Goal: Transaction & Acquisition: Purchase product/service

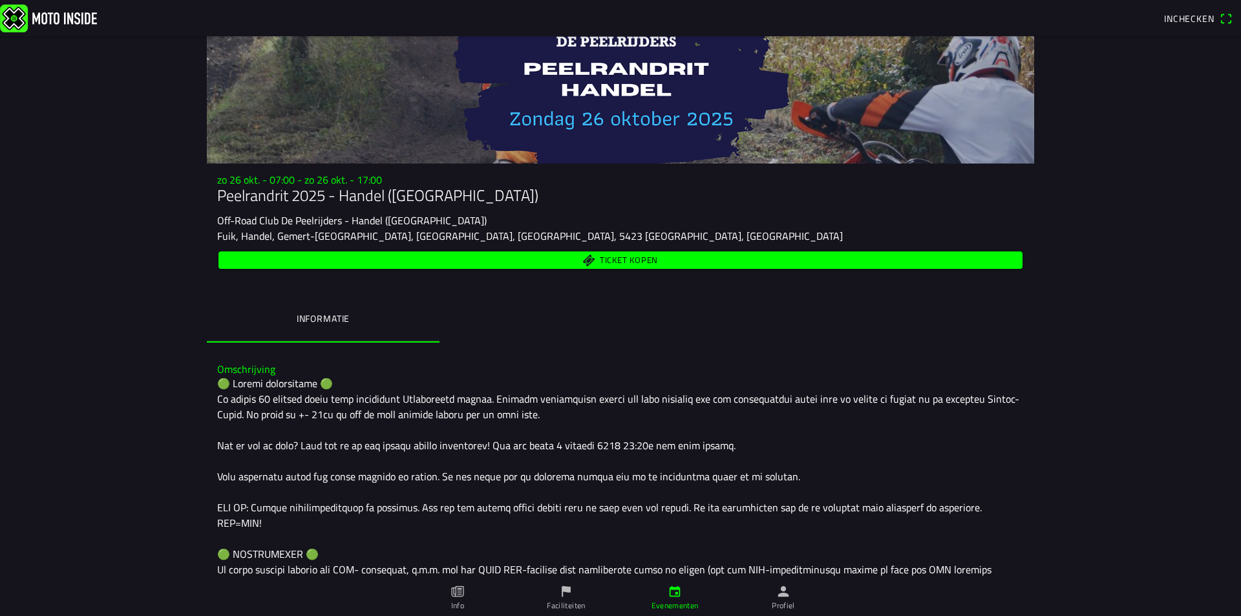
scroll to position [52, 0]
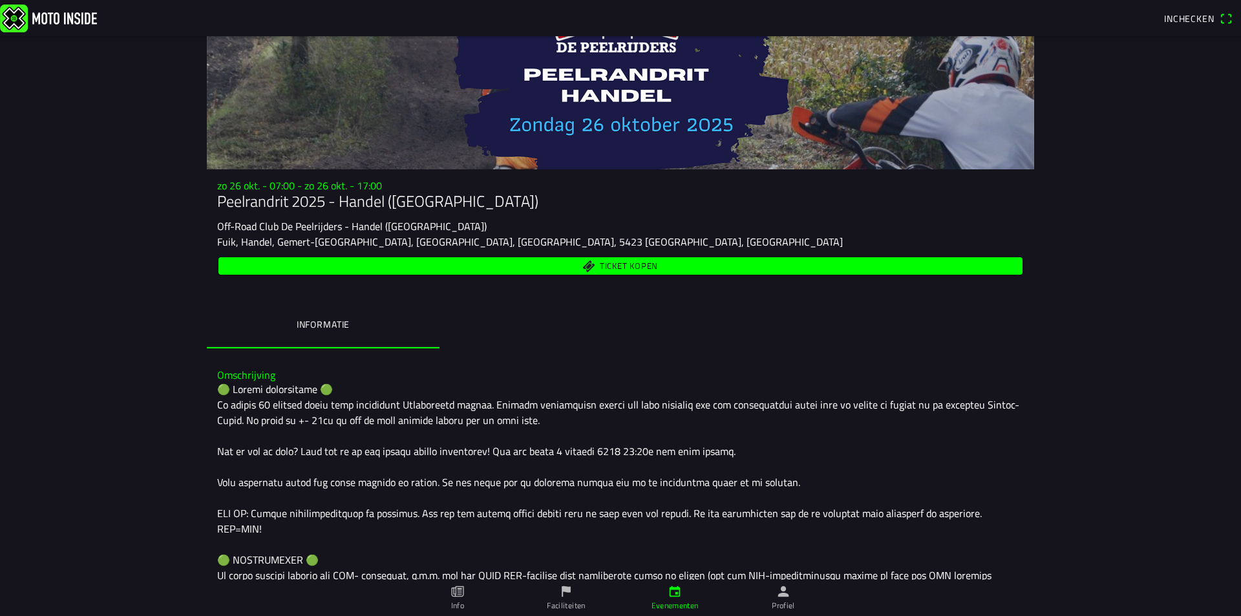
click at [627, 264] on span "Ticket kopen" at bounding box center [629, 266] width 58 height 8
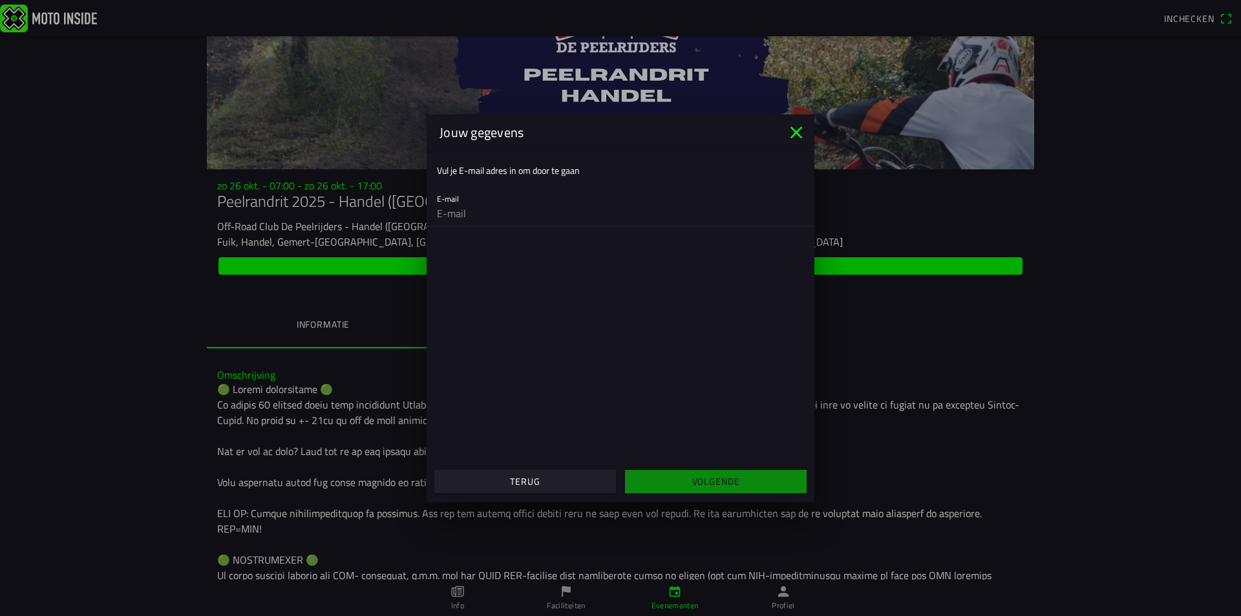
click at [540, 220] on input "email" at bounding box center [620, 213] width 367 height 26
type input "michel.weijters1@gmail.com"
click at [684, 481] on span "Volgende" at bounding box center [716, 481] width 162 height 23
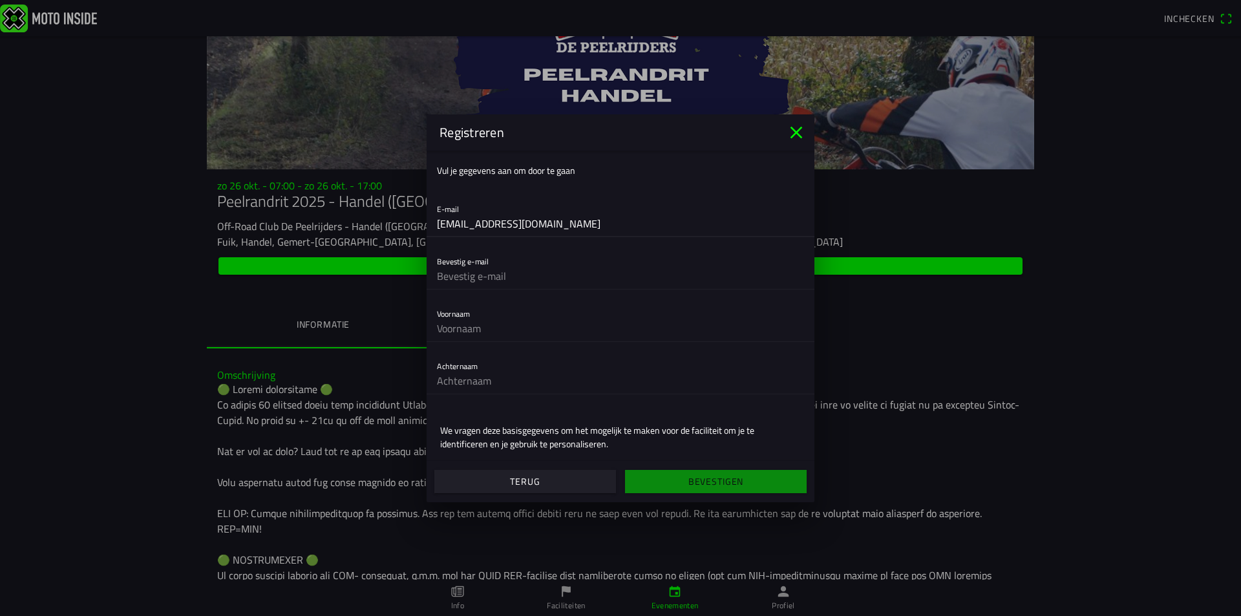
drag, startPoint x: 540, startPoint y: 233, endPoint x: 430, endPoint y: 227, distance: 110.0
click at [430, 227] on div "E-mail michel.weijters1@gmail.com" at bounding box center [620, 216] width 388 height 42
click at [465, 277] on input "text" at bounding box center [620, 276] width 367 height 26
paste input "michel.weijters1@gmail.com"
type input "michel.weijters1@gmail.com"
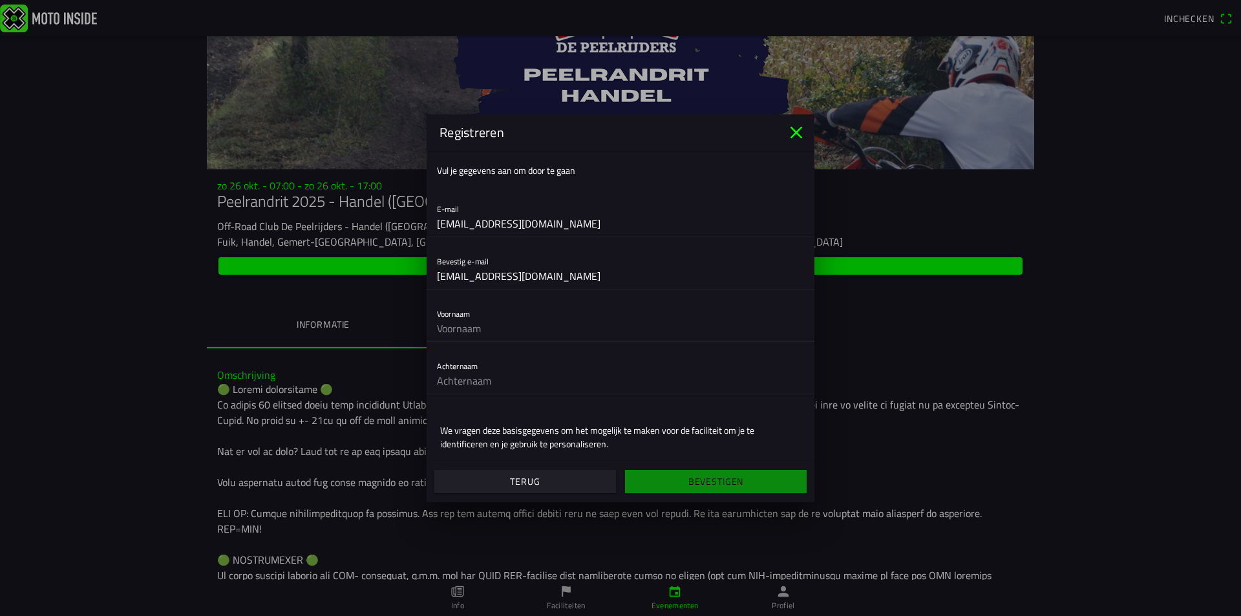
click at [482, 333] on input "text" at bounding box center [620, 328] width 367 height 26
type input "Michel"
click at [498, 383] on input "text" at bounding box center [620, 381] width 367 height 26
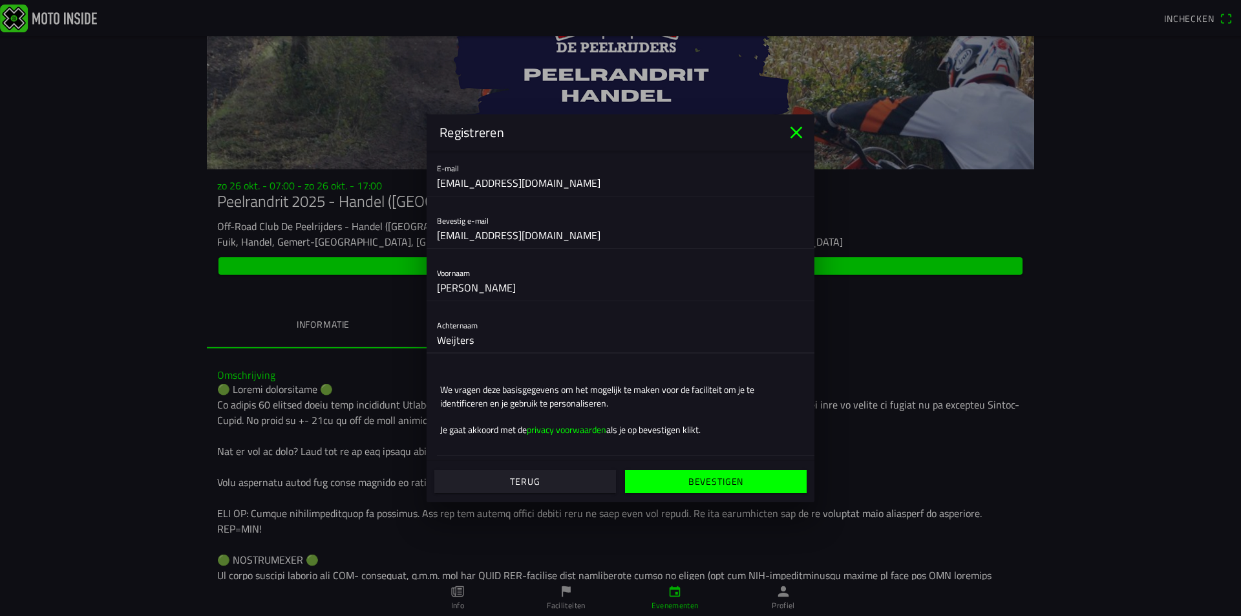
scroll to position [0, 0]
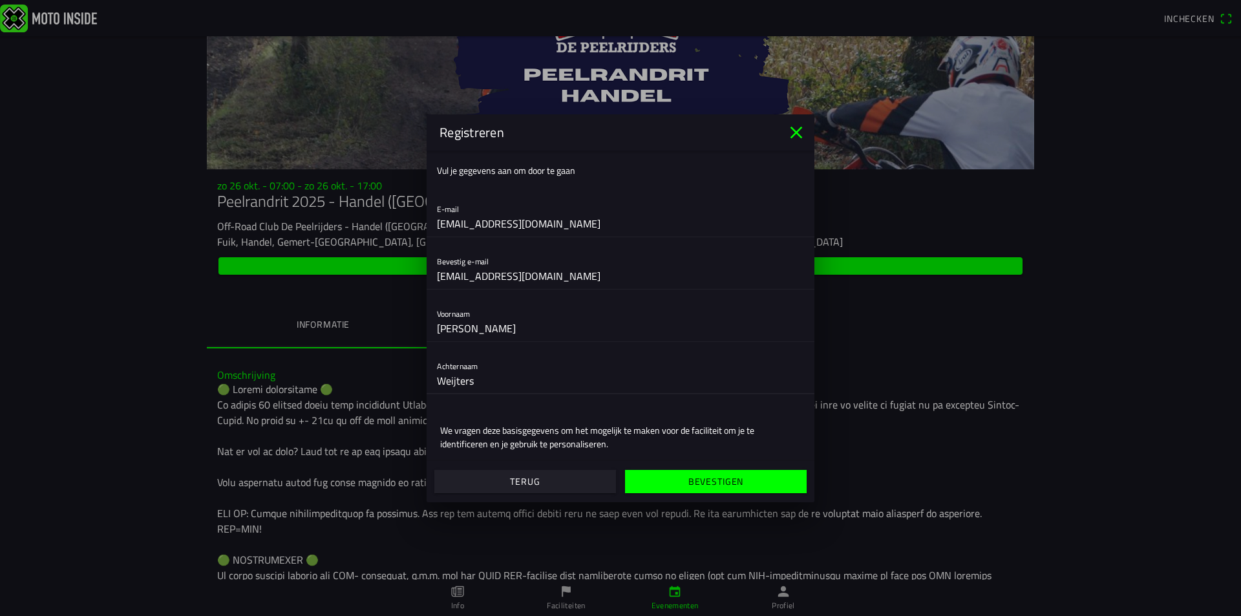
type input "Weijters"
click at [664, 482] on span "Bevestigen" at bounding box center [716, 481] width 162 height 23
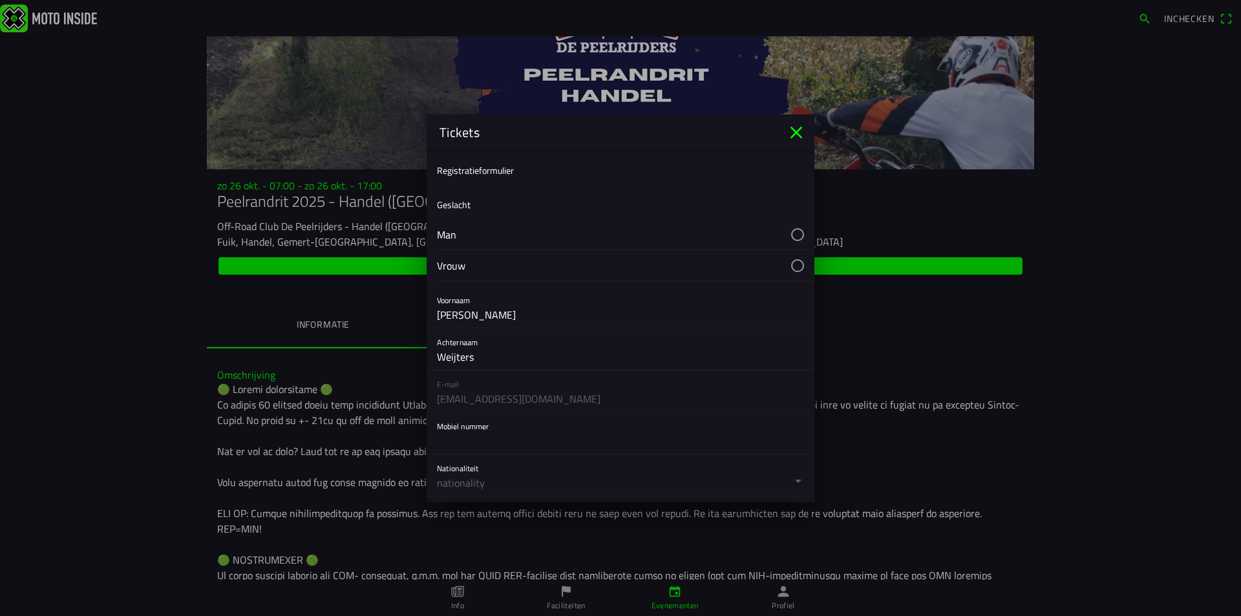
click at [788, 237] on button "button" at bounding box center [625, 234] width 377 height 30
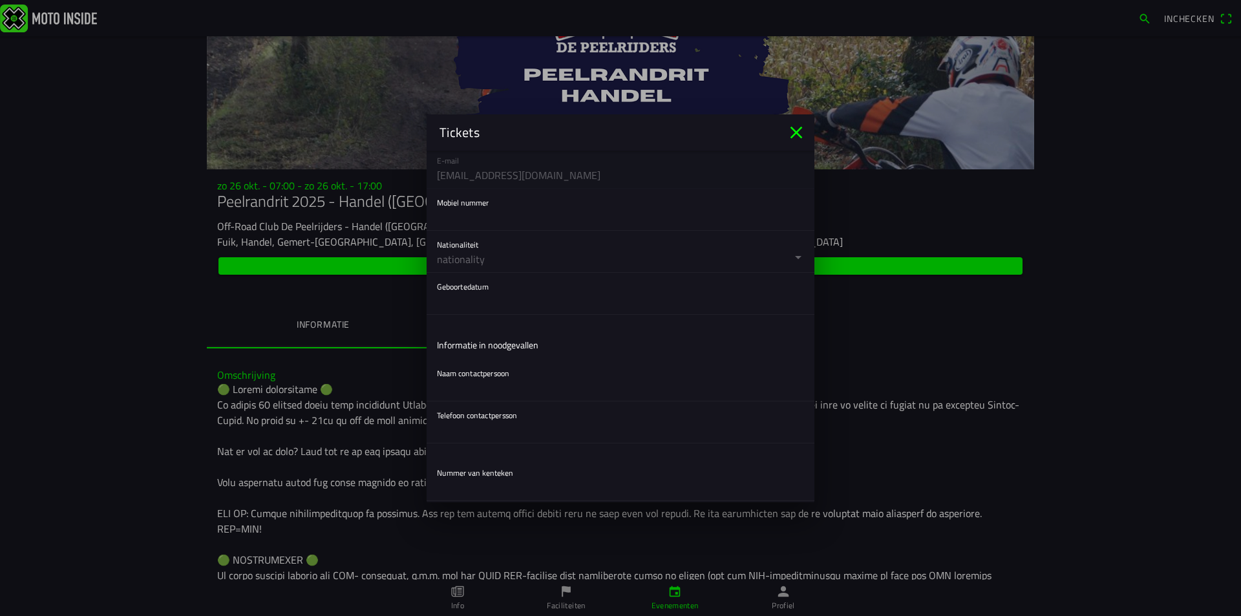
scroll to position [108, 0]
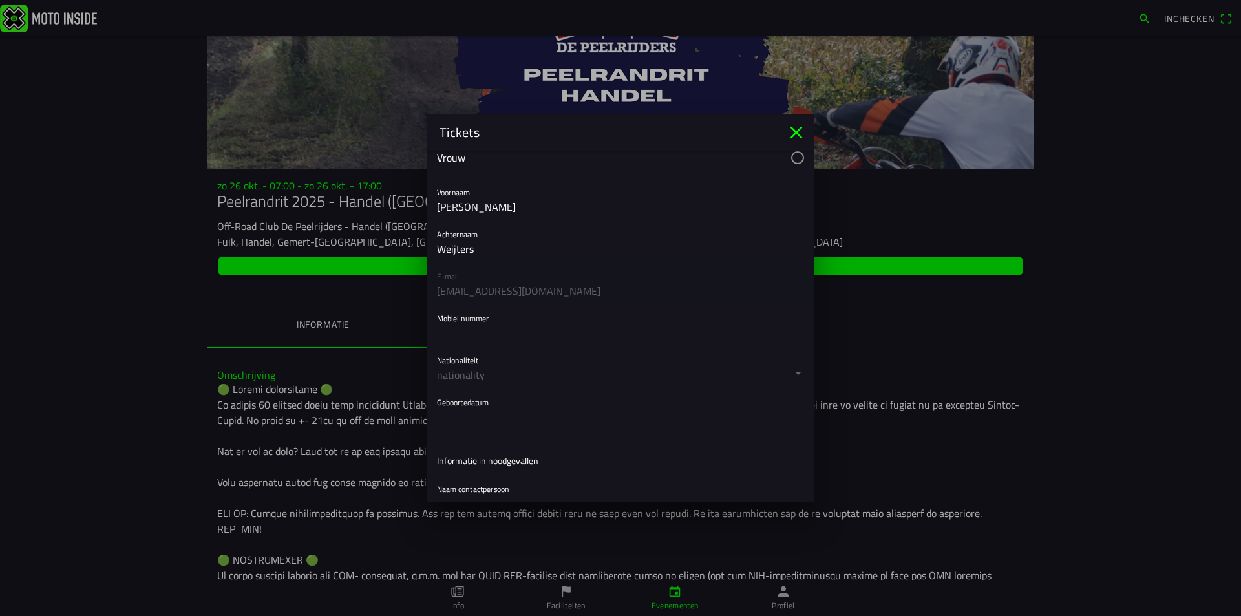
click at [786, 370] on button "button" at bounding box center [625, 366] width 377 height 41
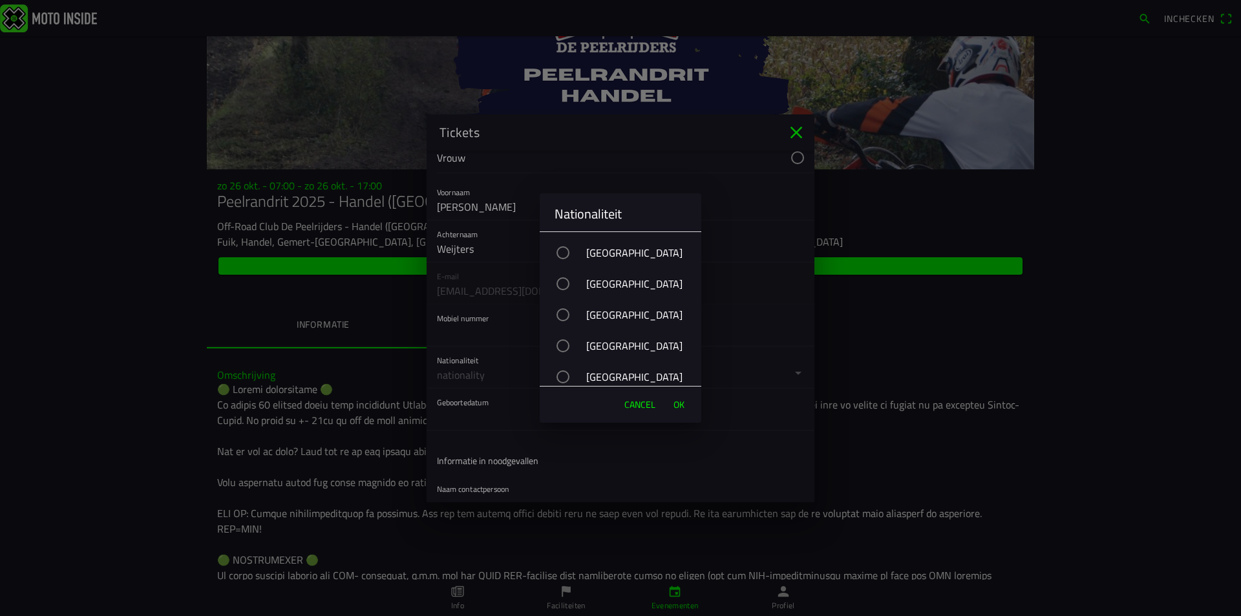
scroll to position [646, 0]
click at [562, 253] on div "button" at bounding box center [562, 252] width 13 height 13
click at [679, 401] on span "OK" at bounding box center [678, 404] width 11 height 13
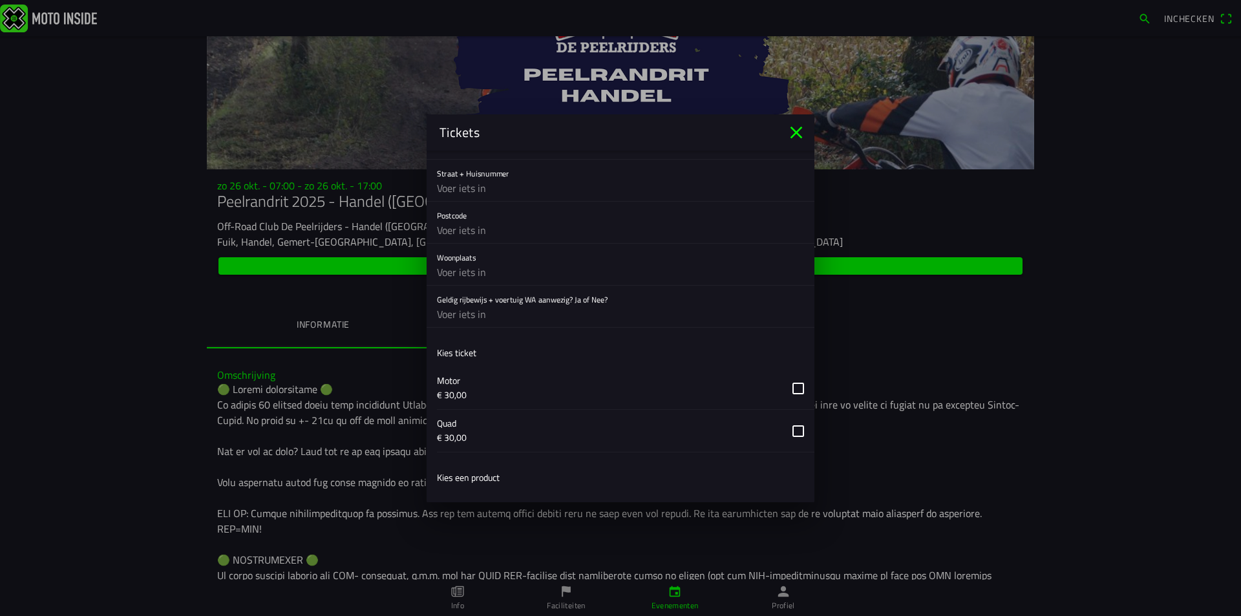
scroll to position [431, 0]
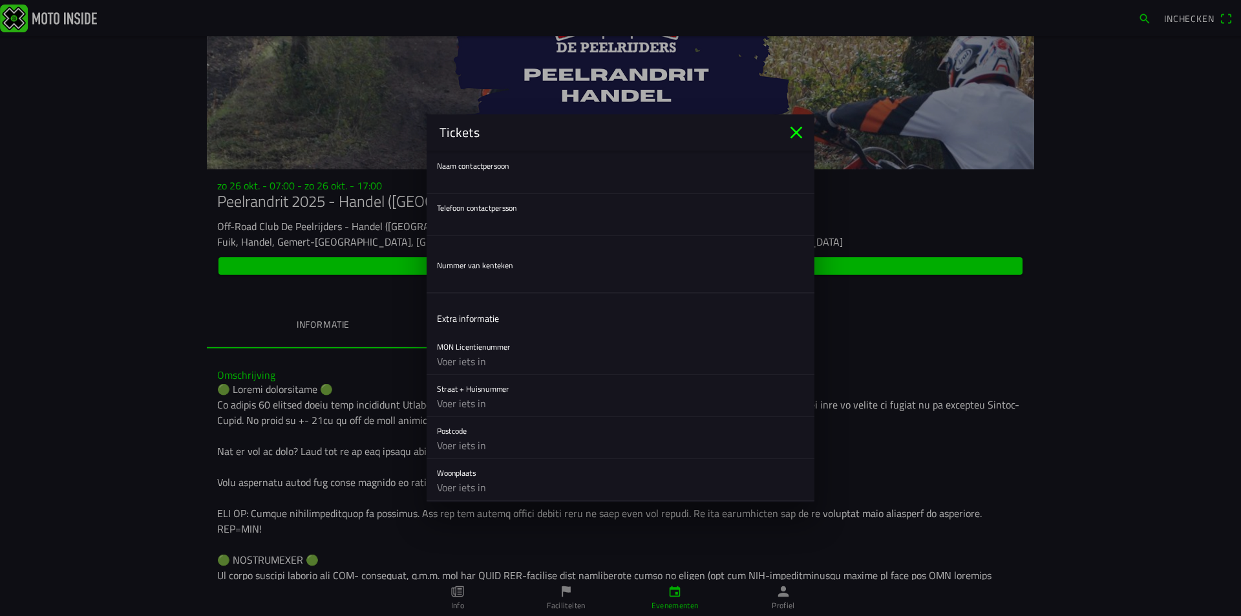
click at [494, 288] on input "text" at bounding box center [620, 280] width 367 height 26
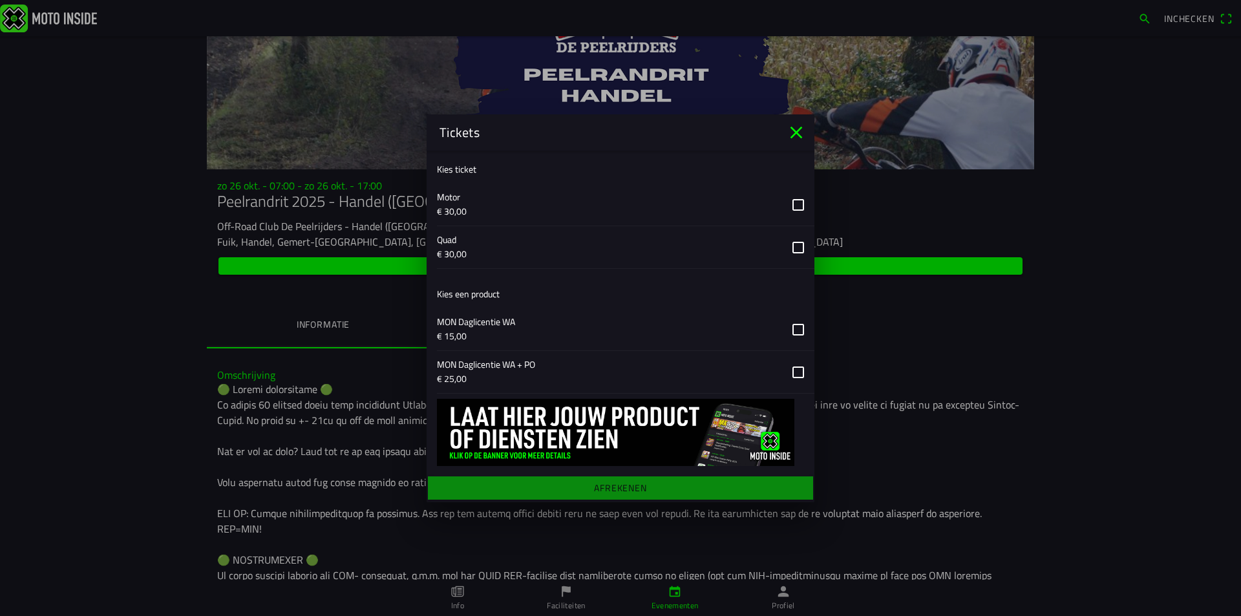
scroll to position [722, 0]
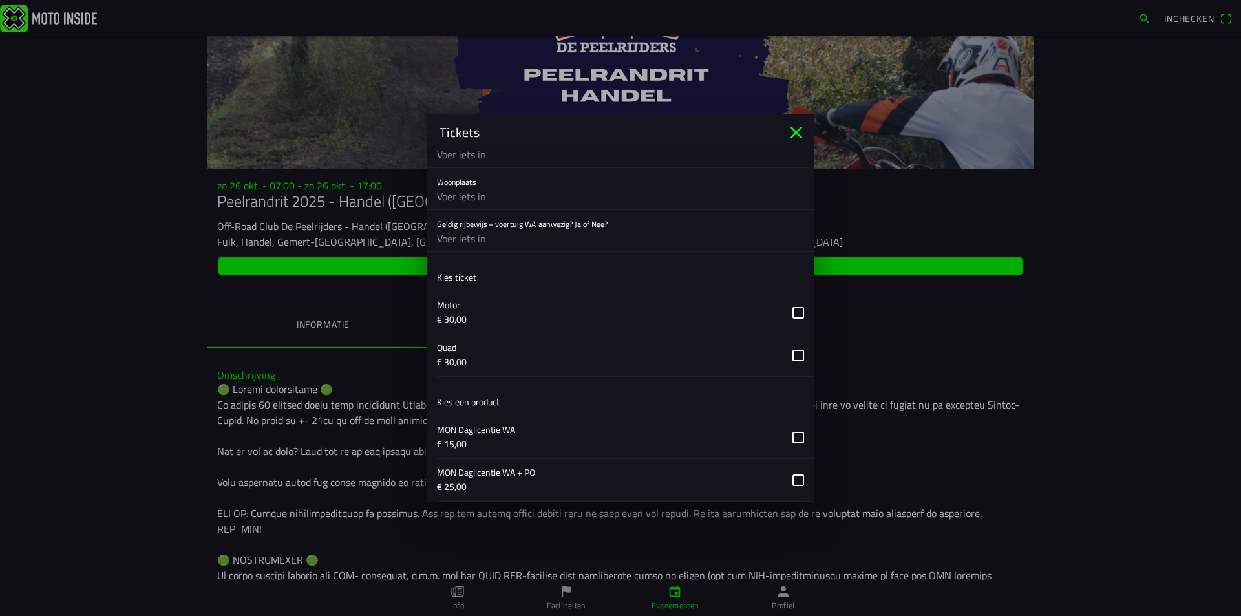
type input "MAKD290"
click at [786, 313] on button "button" at bounding box center [625, 312] width 377 height 42
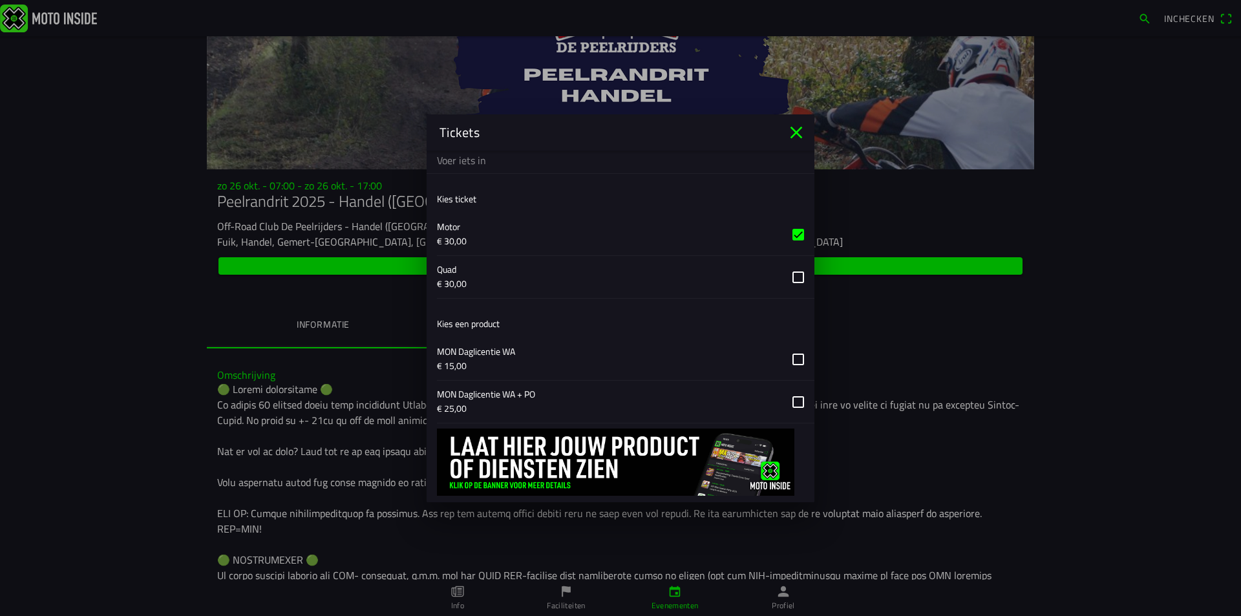
scroll to position [830, 0]
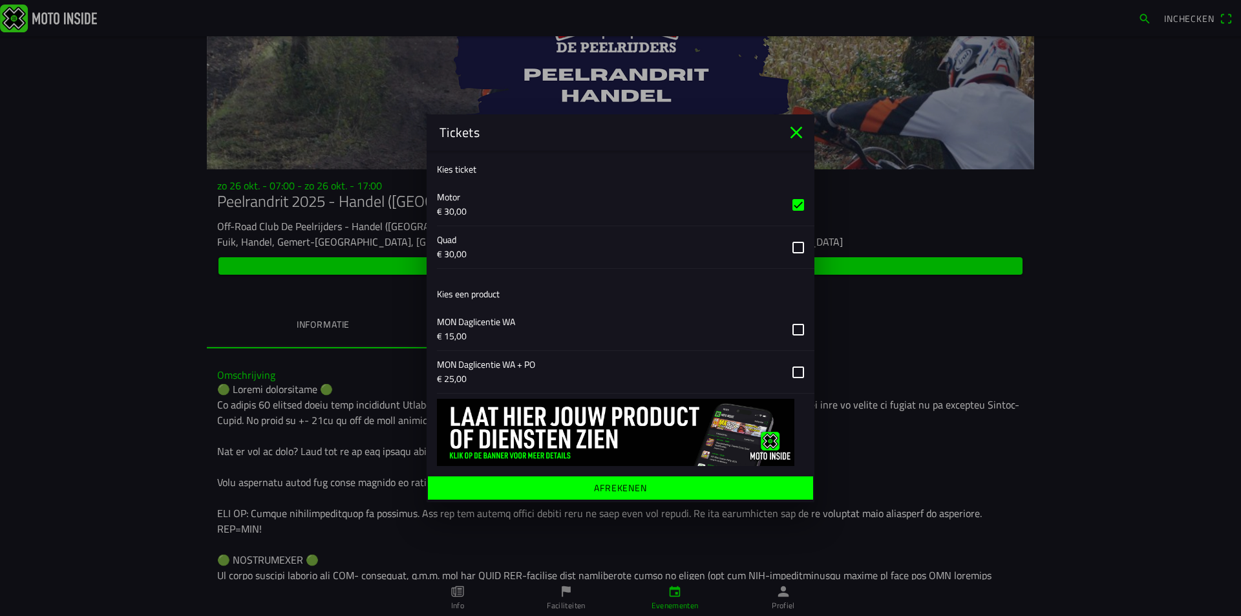
click at [782, 328] on button "button" at bounding box center [625, 329] width 377 height 42
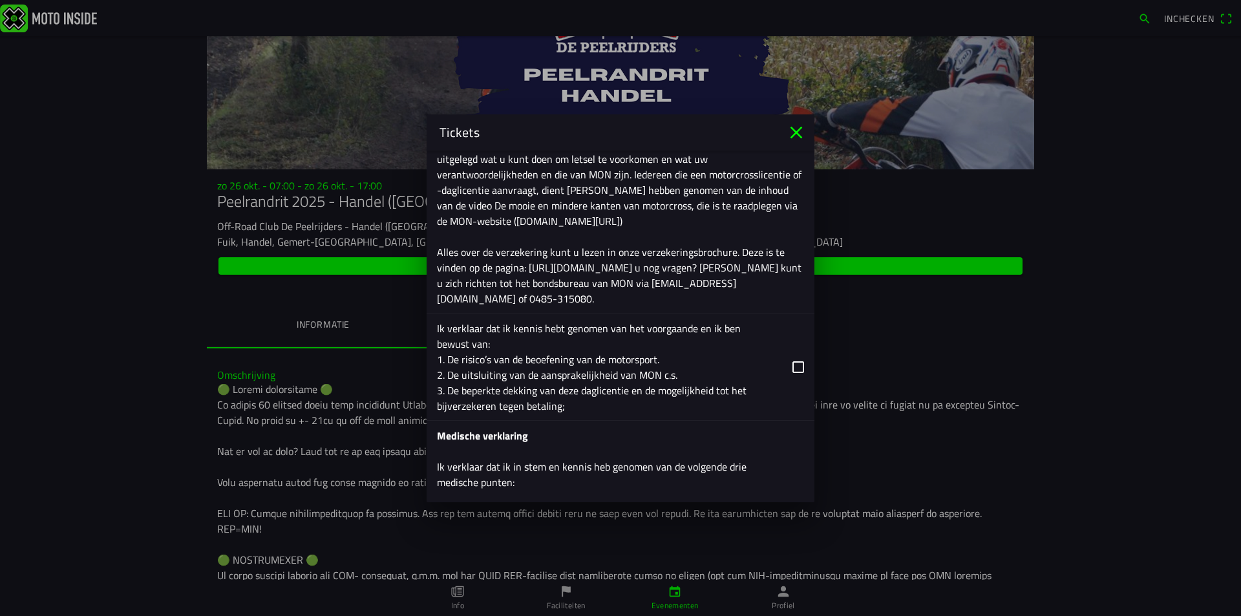
scroll to position [1642, 0]
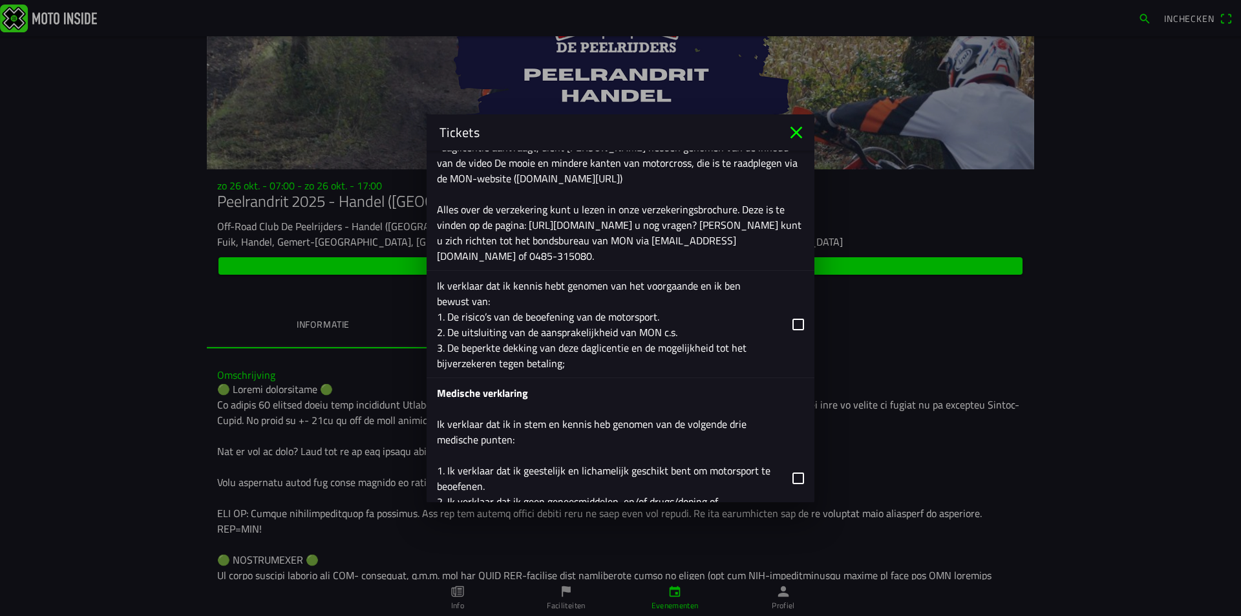
click at [782, 326] on button "button" at bounding box center [625, 324] width 377 height 107
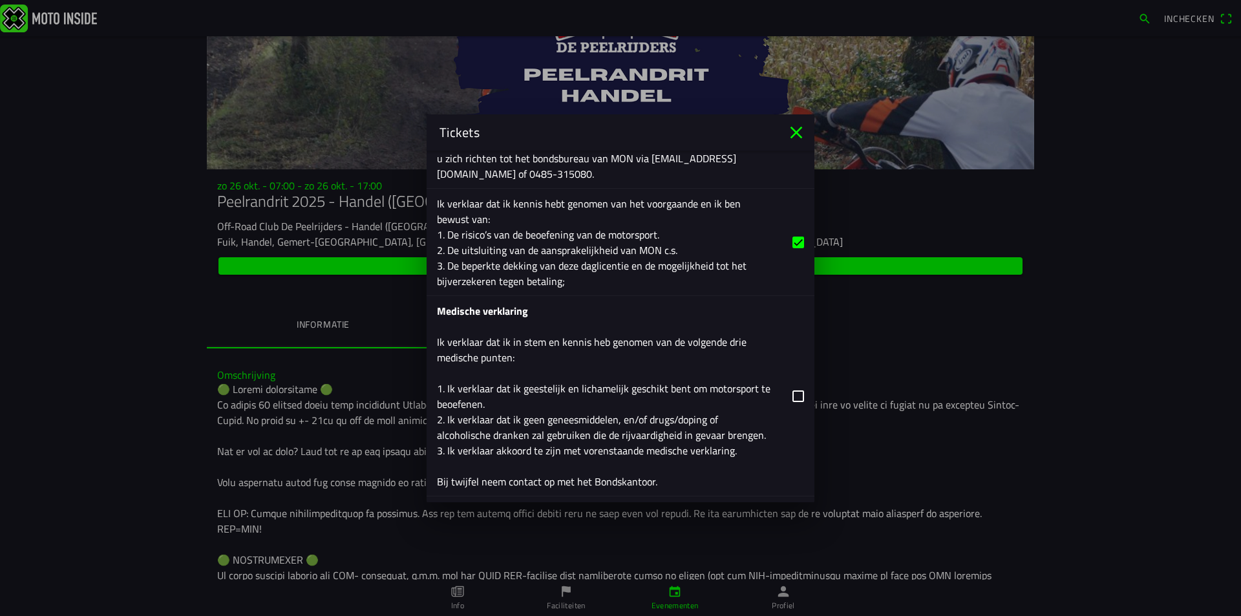
scroll to position [1750, 0]
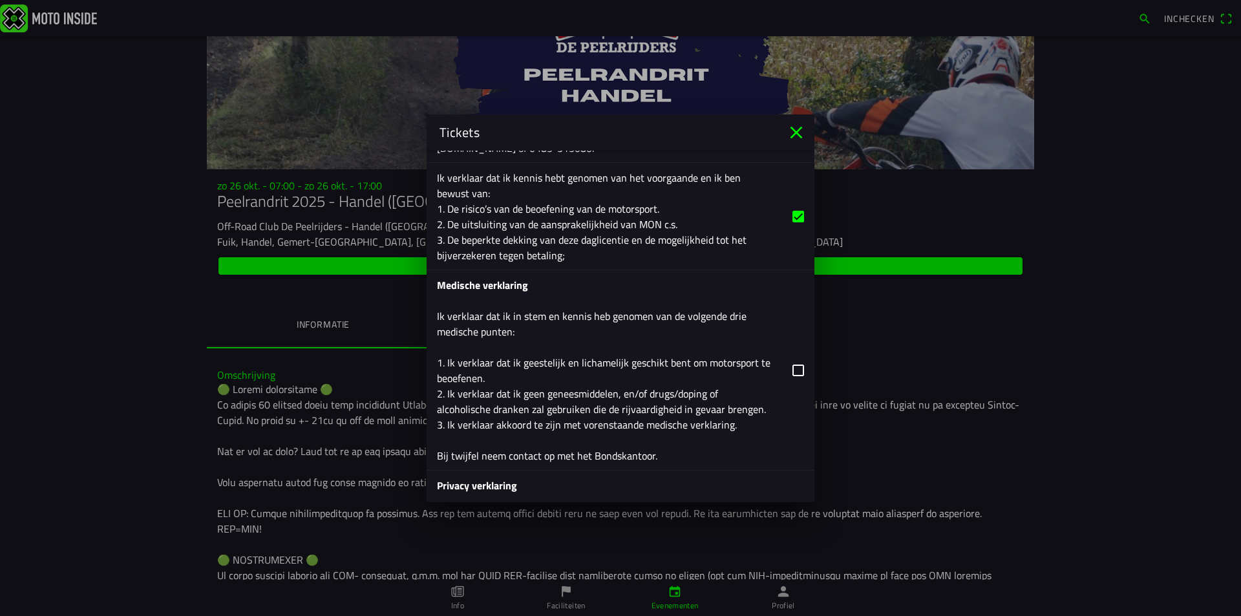
click at [786, 370] on button "button" at bounding box center [625, 370] width 377 height 200
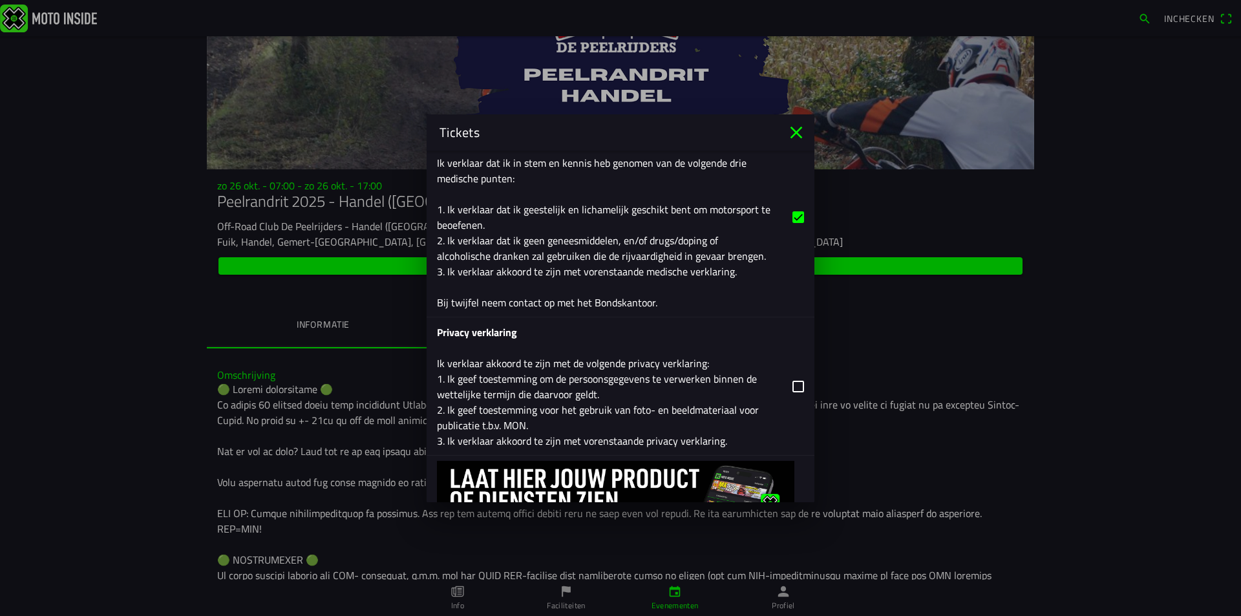
scroll to position [1965, 0]
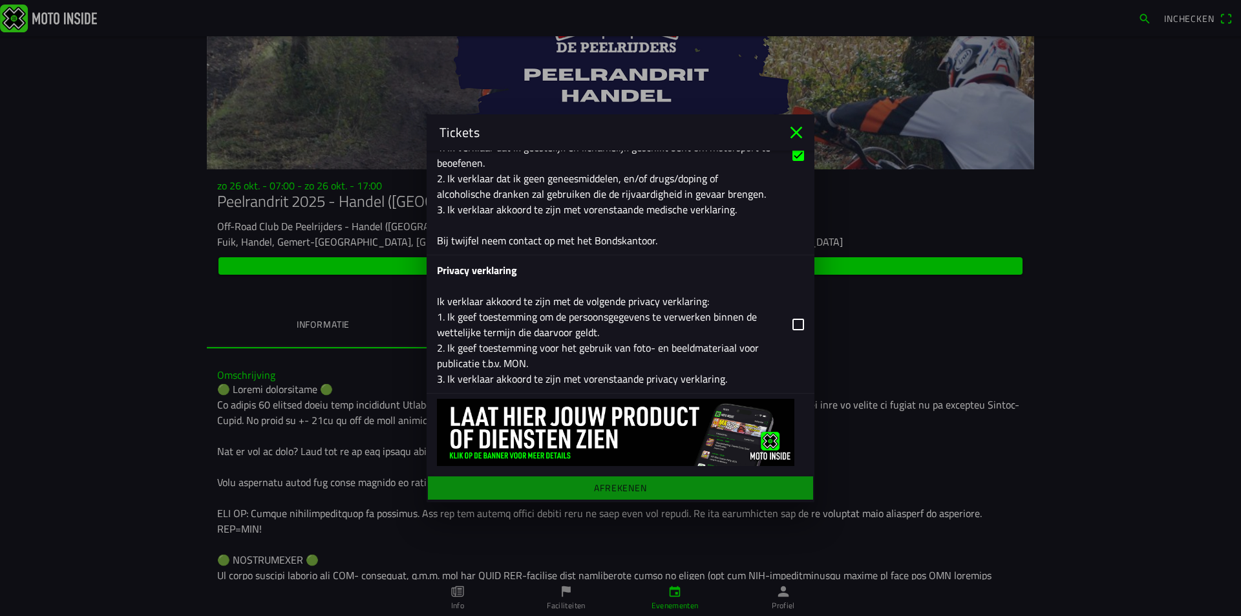
click at [784, 328] on button "button" at bounding box center [625, 324] width 377 height 138
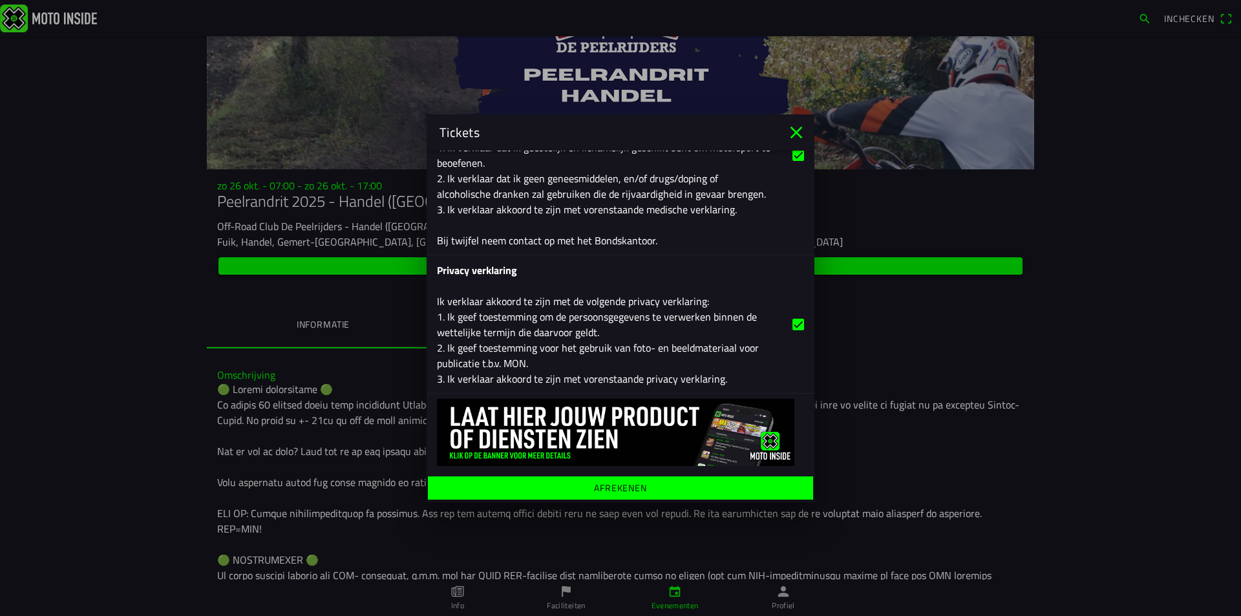
click at [621, 488] on ion-label "Afrekenen" at bounding box center [620, 487] width 53 height 9
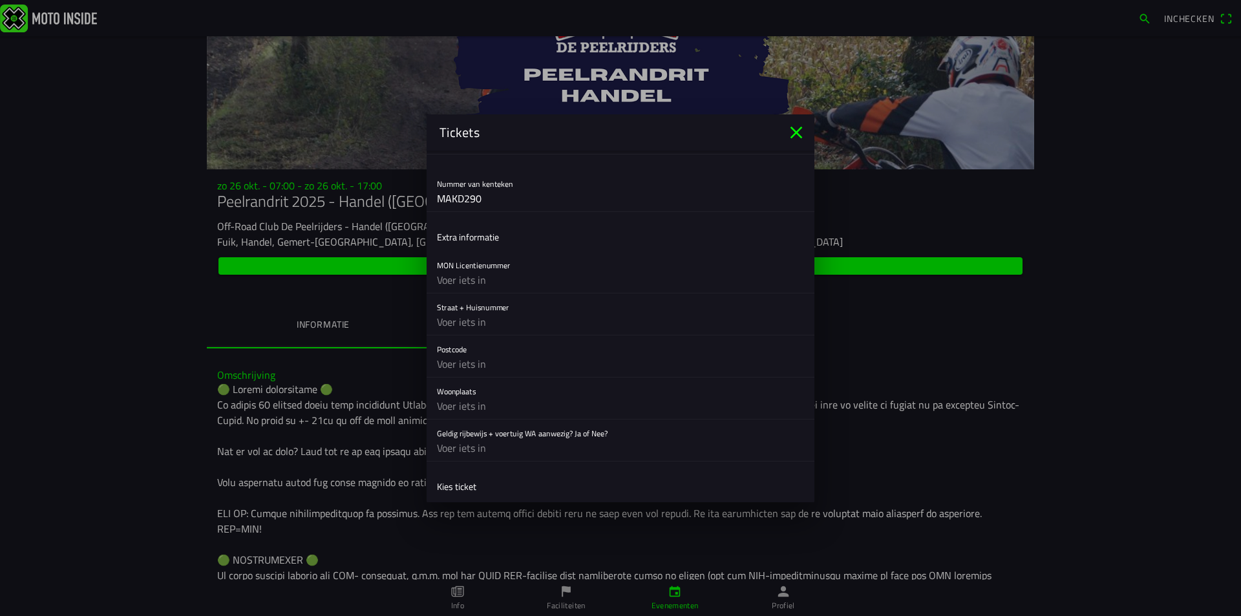
scroll to position [538, 0]
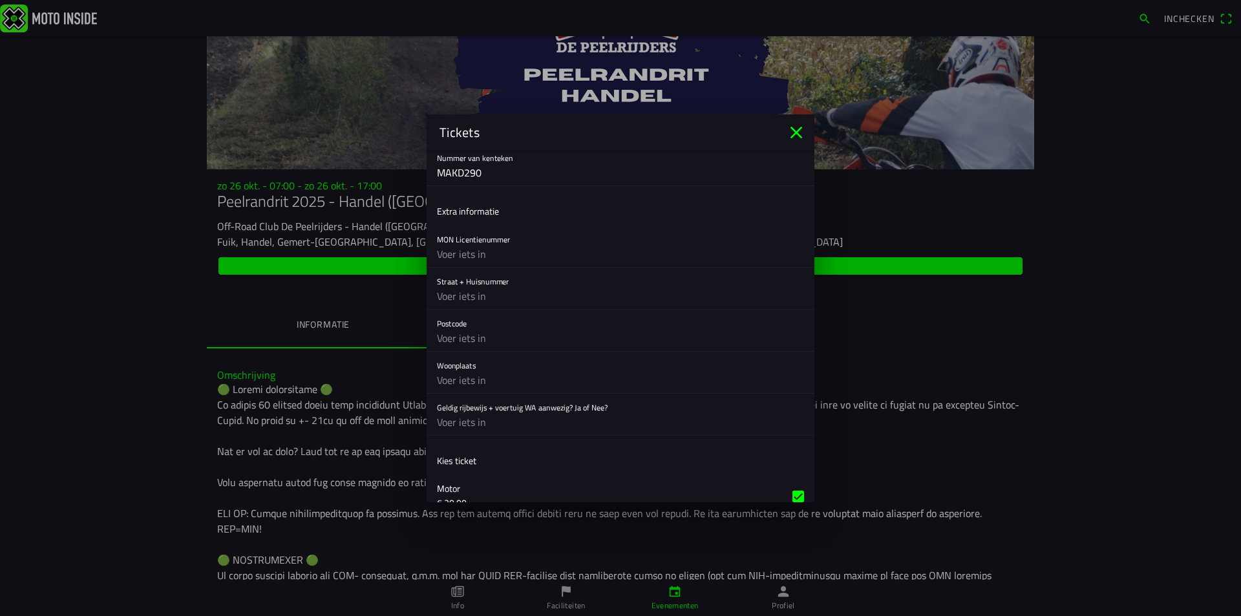
click at [489, 300] on input "text" at bounding box center [620, 296] width 367 height 26
type input "Korpse straat 13"
click at [490, 332] on input "text" at bounding box center [620, 338] width 367 height 26
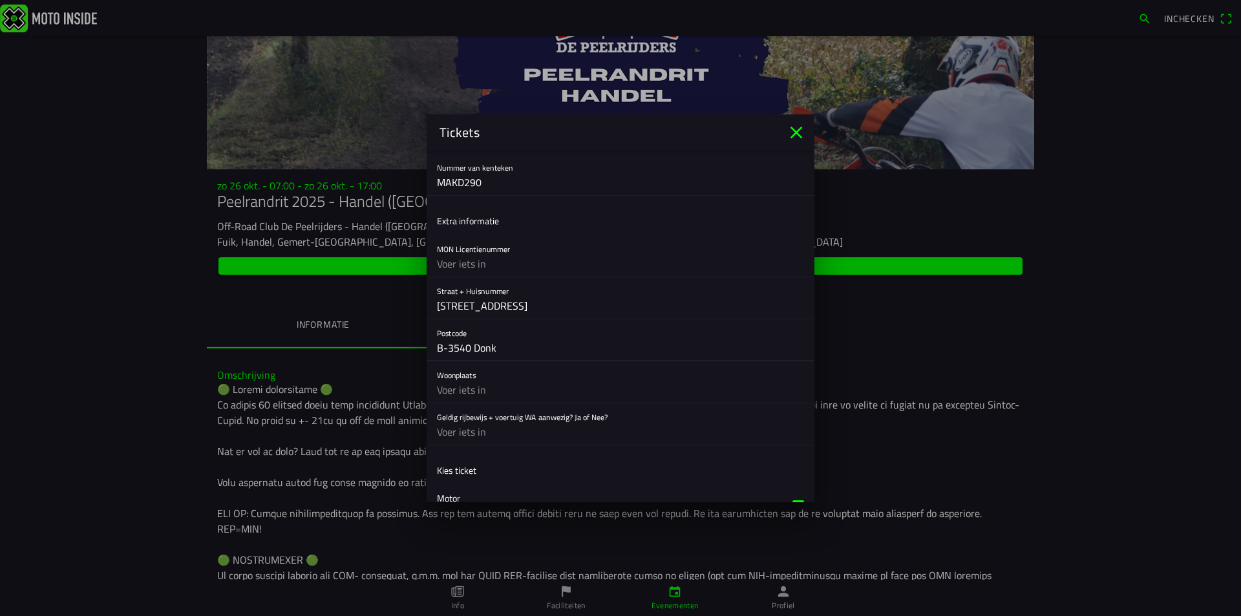
scroll to position [636, 0]
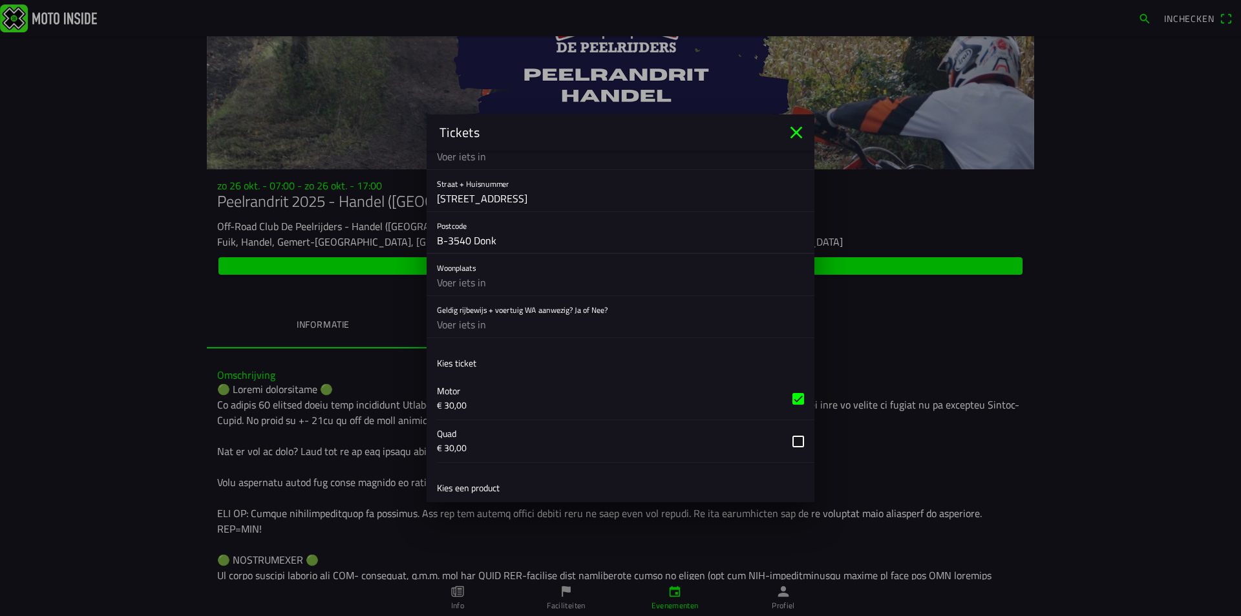
type input "B-3540 Donk"
click at [527, 327] on input "text" at bounding box center [620, 324] width 367 height 26
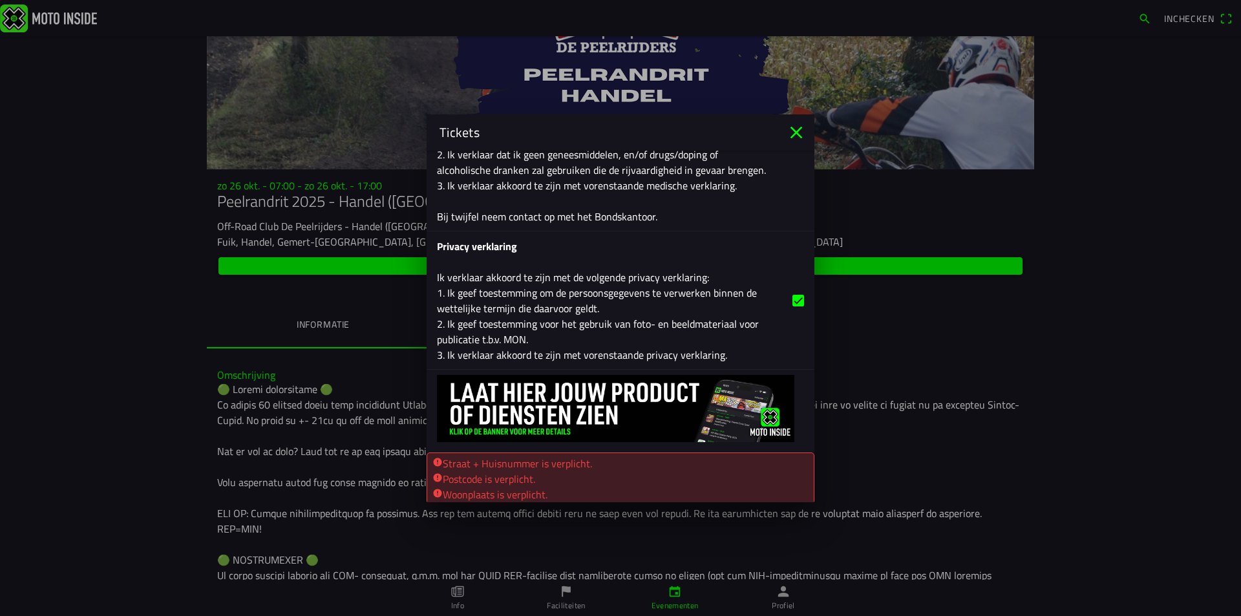
scroll to position [2036, 0]
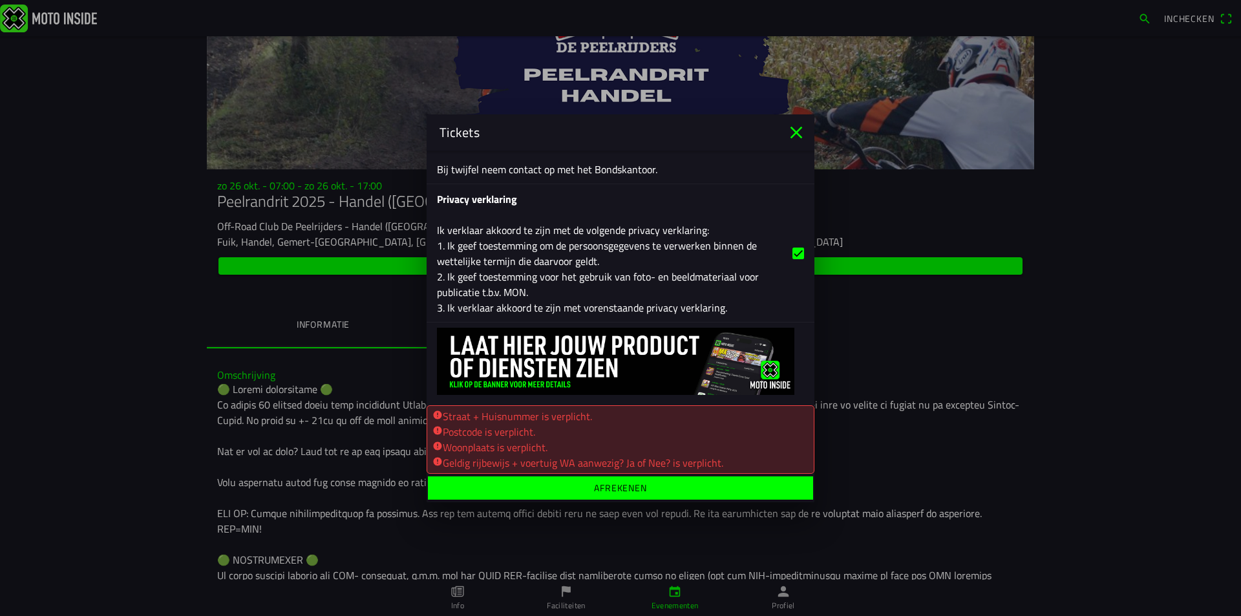
type input "Ja"
click at [0, 0] on span "Afrekenen" at bounding box center [0, 0] width 0 height 0
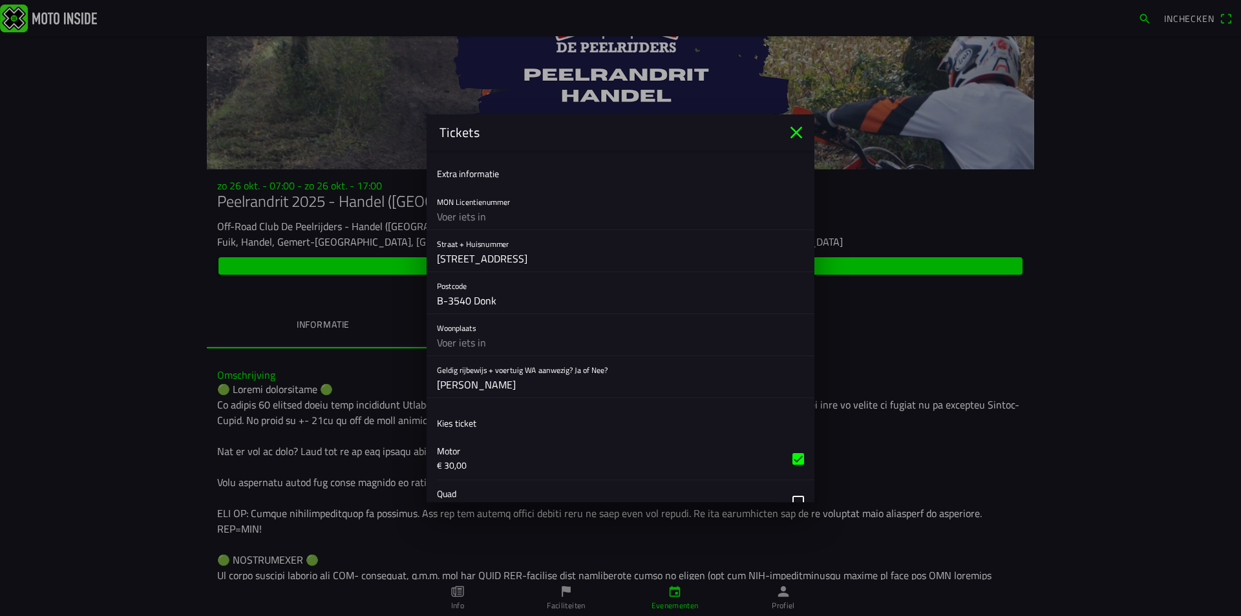
scroll to position [589, 0]
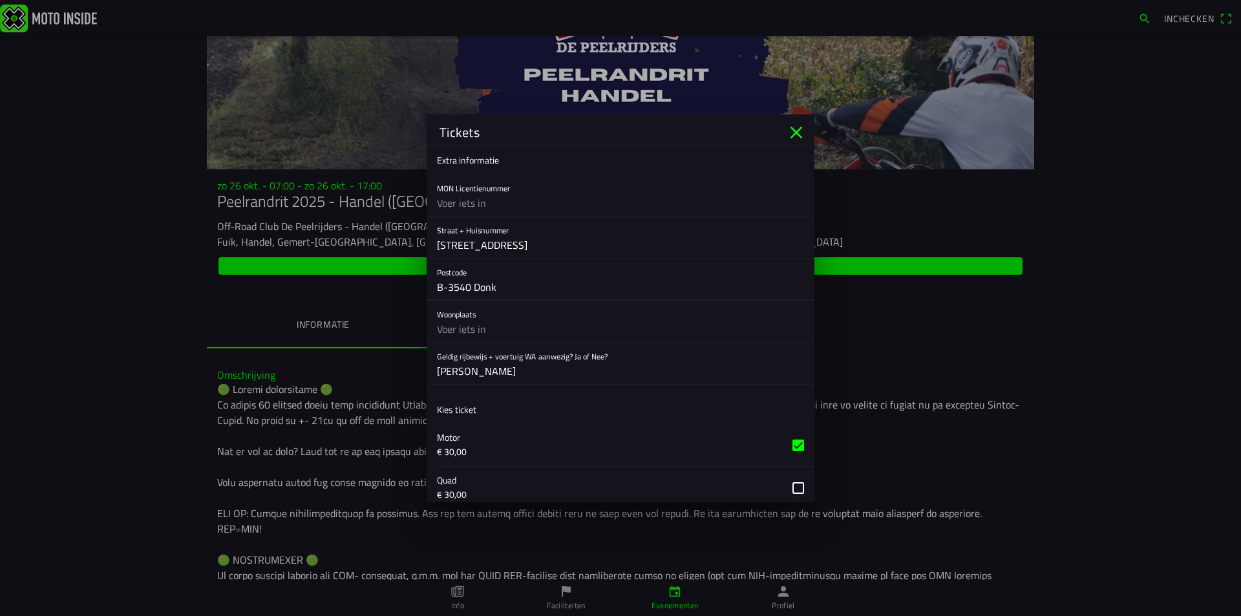
click at [507, 288] on input "B-3540 Donk" at bounding box center [620, 287] width 367 height 26
type input "B-3540"
click at [487, 326] on input "text" at bounding box center [620, 329] width 367 height 26
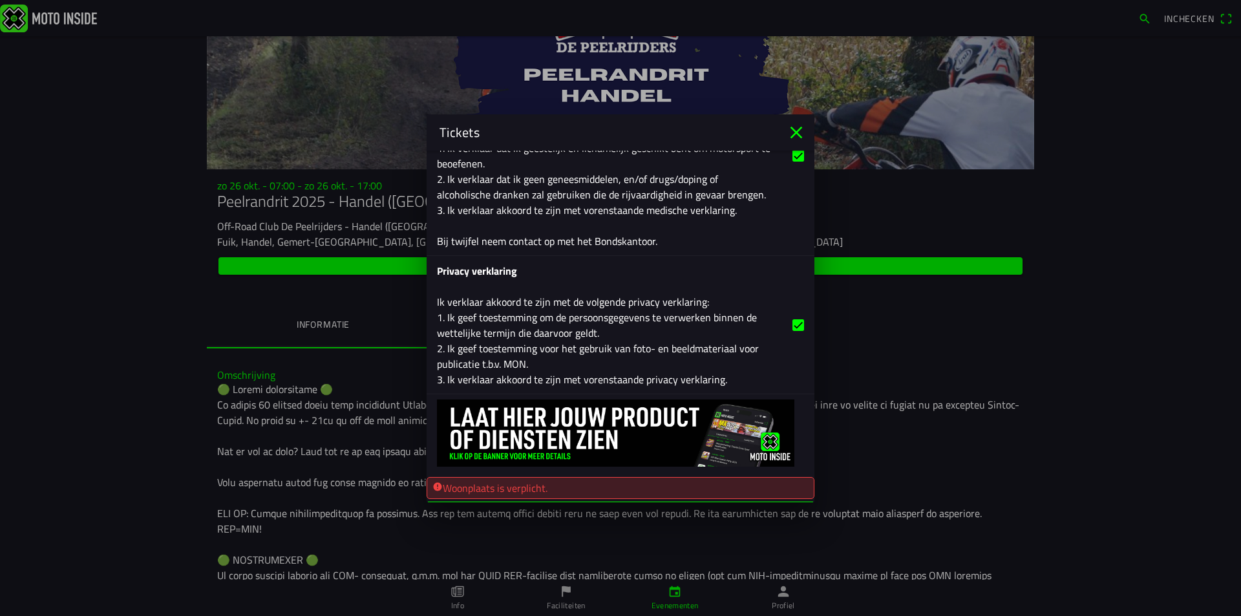
scroll to position [1990, 0]
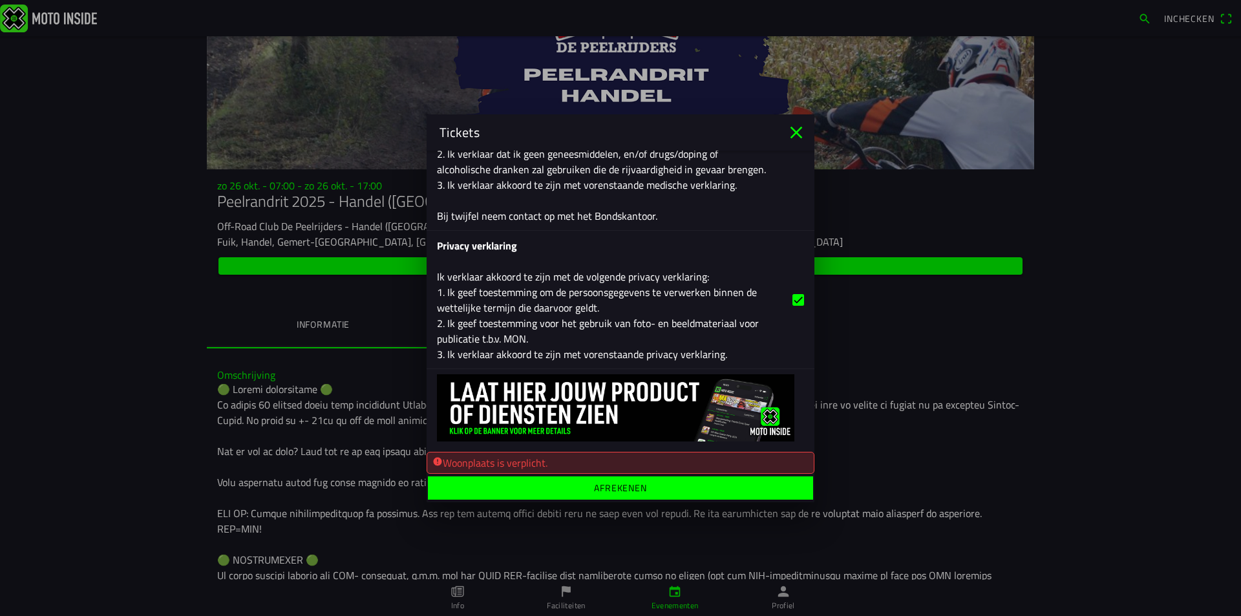
type input "Donk"
click at [596, 484] on ion-label "Afrekenen" at bounding box center [620, 487] width 53 height 9
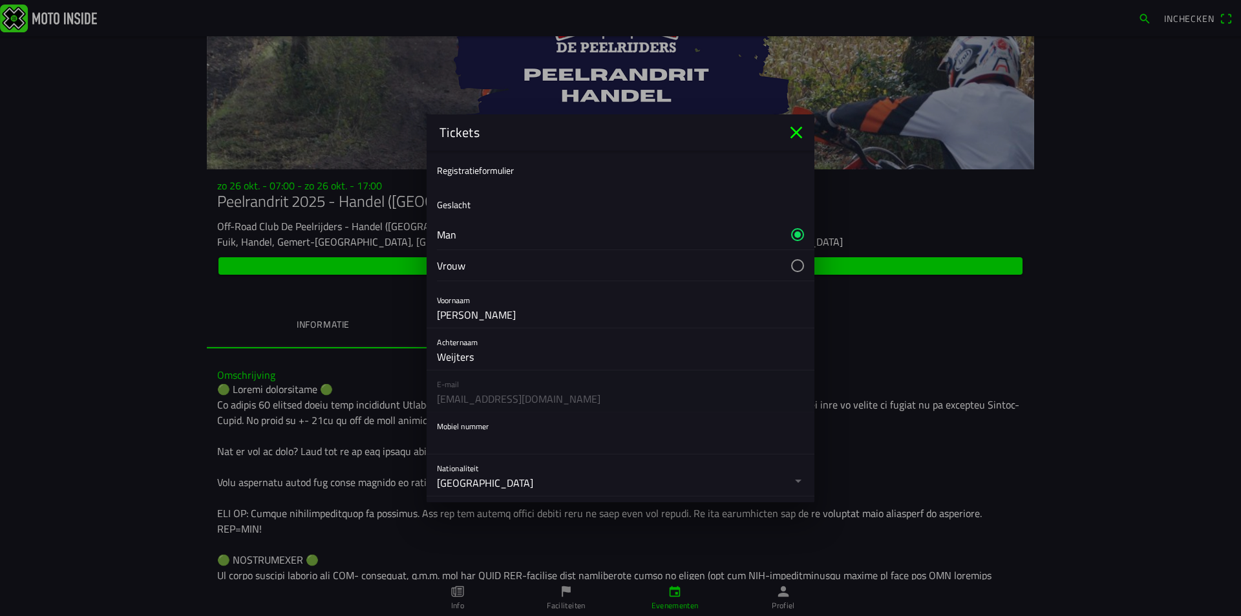
scroll to position [108, 0]
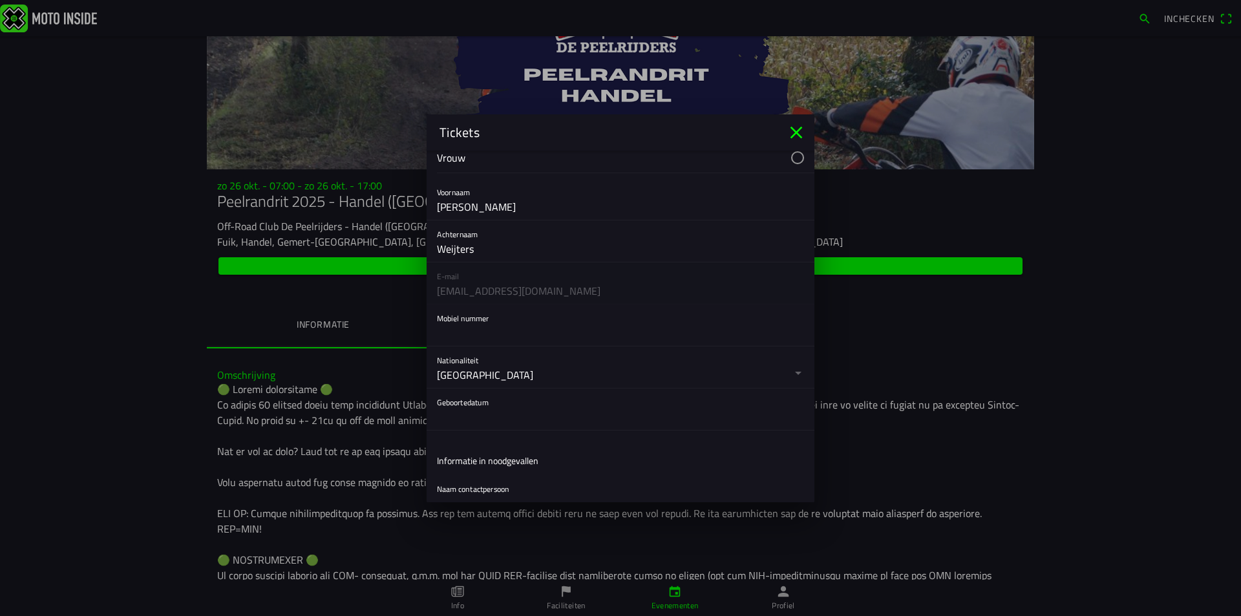
click at [504, 341] on input "text" at bounding box center [620, 333] width 367 height 26
type input "0032476500258"
click at [0, 0] on button "button" at bounding box center [0, 0] width 0 height 0
click at [504, 418] on ion-backdrop at bounding box center [620, 308] width 1241 height 616
click at [0, 0] on button "button" at bounding box center [0, 0] width 0 height 0
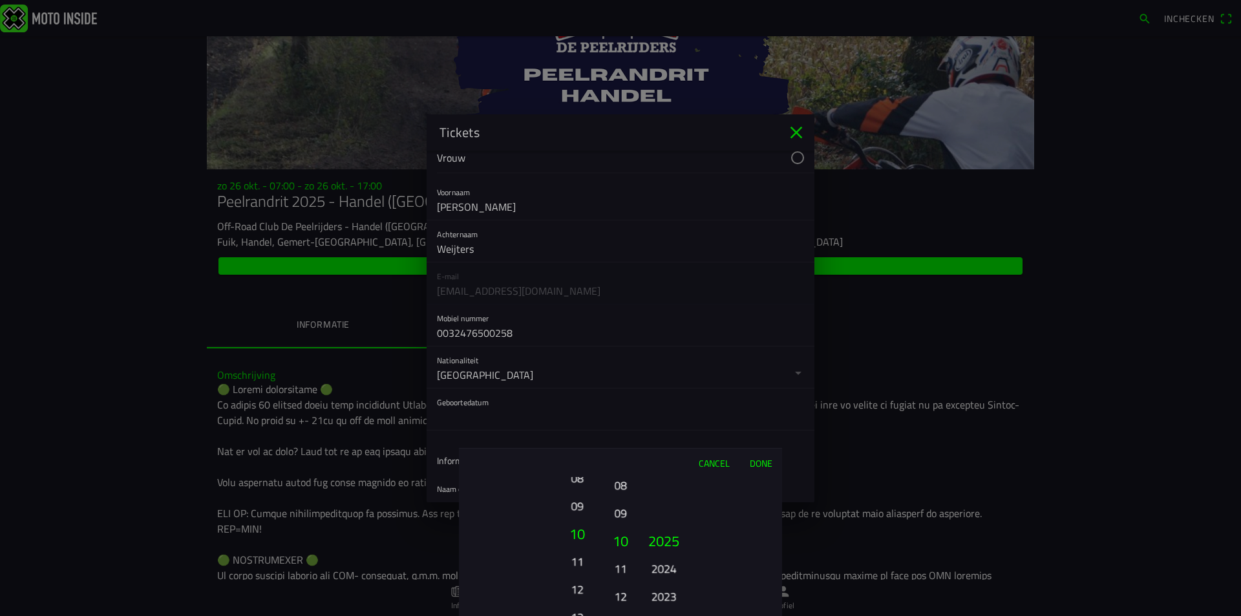
drag, startPoint x: 579, startPoint y: 525, endPoint x: 581, endPoint y: 492, distance: 33.7
click at [581, 486] on ion-picker-column "01 02 03 04 05 06 07 08 09 10 11 12 13 14 15 16 17 18 19 20 21 22 23 24 25 26 2…" at bounding box center [531, 546] width 145 height 139
drag, startPoint x: 578, startPoint y: 537, endPoint x: 578, endPoint y: 507, distance: 29.7
click at [578, 527] on button "11" at bounding box center [577, 541] width 44 height 28
drag, startPoint x: 576, startPoint y: 532, endPoint x: 579, endPoint y: 514, distance: 18.4
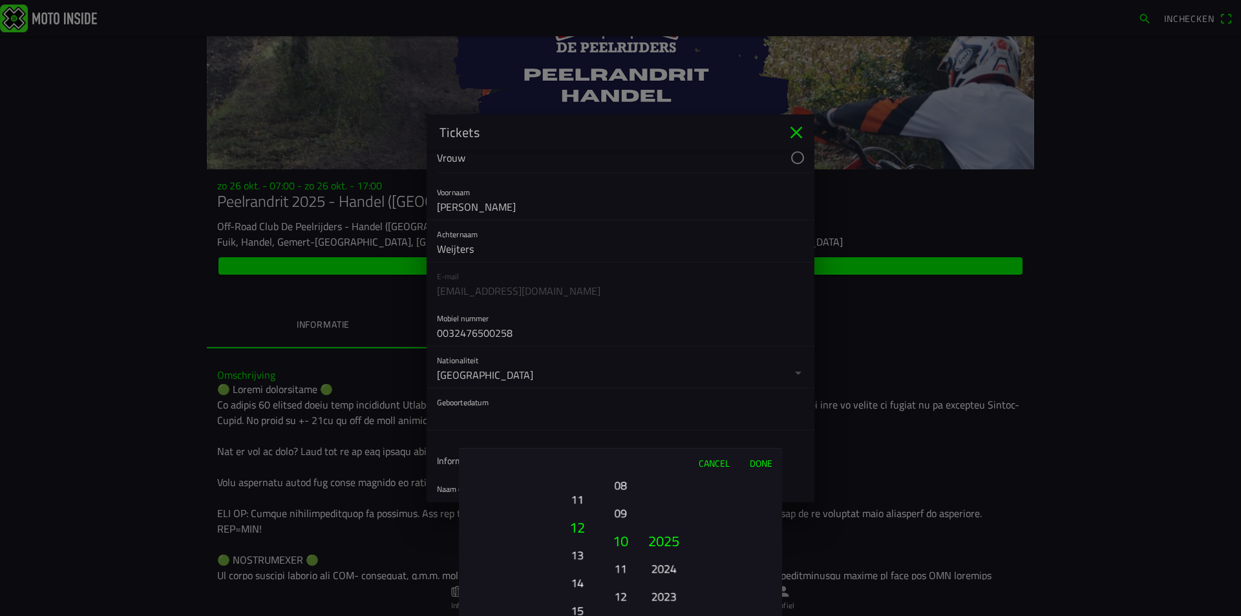
click at [579, 516] on button "12" at bounding box center [577, 527] width 44 height 28
drag, startPoint x: 577, startPoint y: 523, endPoint x: 578, endPoint y: 501, distance: 21.4
click at [578, 520] on button "14" at bounding box center [577, 534] width 44 height 28
drag, startPoint x: 578, startPoint y: 520, endPoint x: 581, endPoint y: 494, distance: 26.0
click at [581, 502] on button "15" at bounding box center [577, 513] width 36 height 23
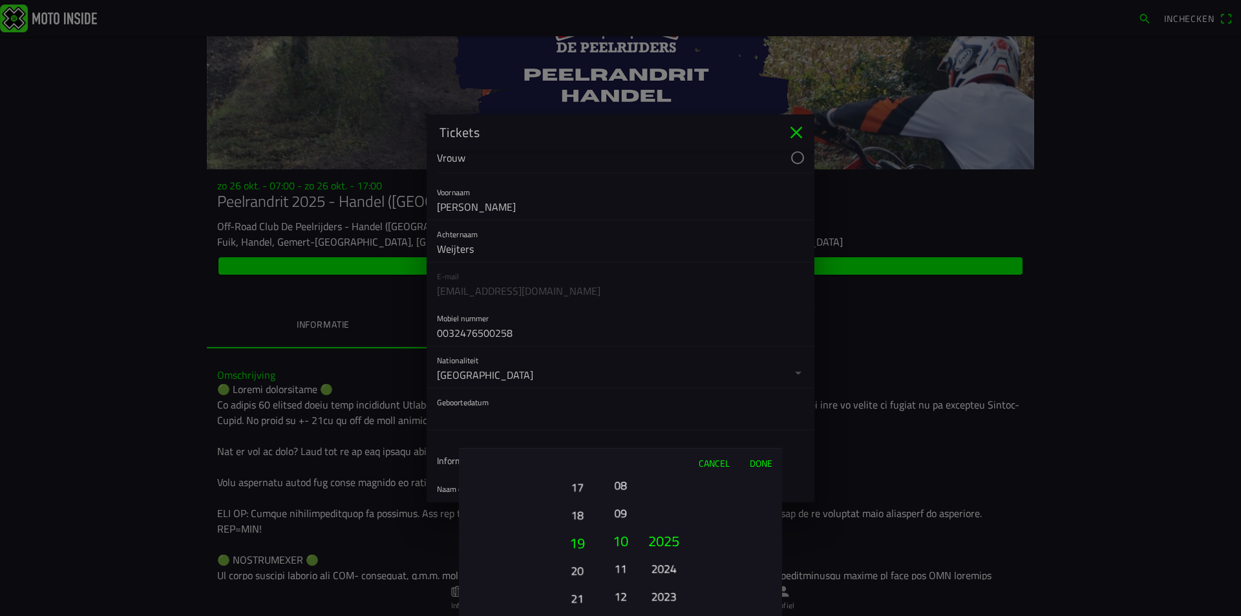
drag, startPoint x: 579, startPoint y: 520, endPoint x: 580, endPoint y: 507, distance: 13.6
click at [580, 507] on button "18" at bounding box center [577, 514] width 36 height 23
click at [579, 533] on button "19" at bounding box center [577, 541] width 44 height 28
drag, startPoint x: 618, startPoint y: 518, endPoint x: 625, endPoint y: 554, distance: 36.1
click at [625, 526] on button "09" at bounding box center [620, 514] width 18 height 23
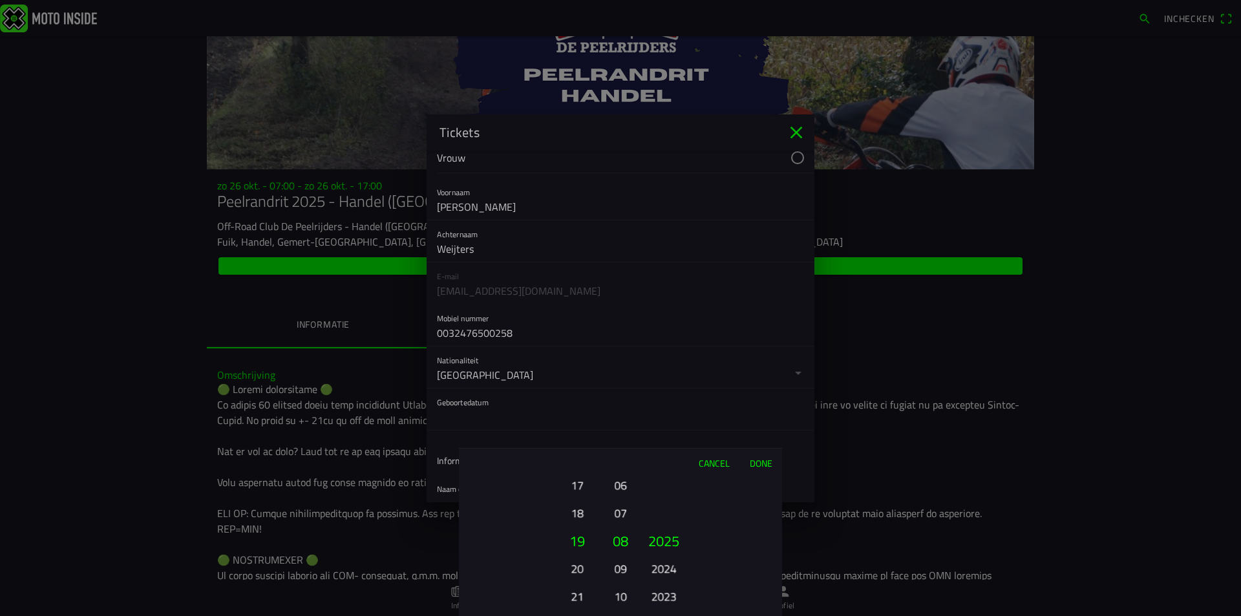
drag, startPoint x: 624, startPoint y: 547, endPoint x: 627, endPoint y: 562, distance: 14.4
click at [627, 554] on button "08" at bounding box center [620, 541] width 22 height 28
drag, startPoint x: 626, startPoint y: 536, endPoint x: 626, endPoint y: 562, distance: 25.9
click at [626, 554] on button "07" at bounding box center [620, 541] width 22 height 28
drag, startPoint x: 622, startPoint y: 536, endPoint x: 624, endPoint y: 558, distance: 22.8
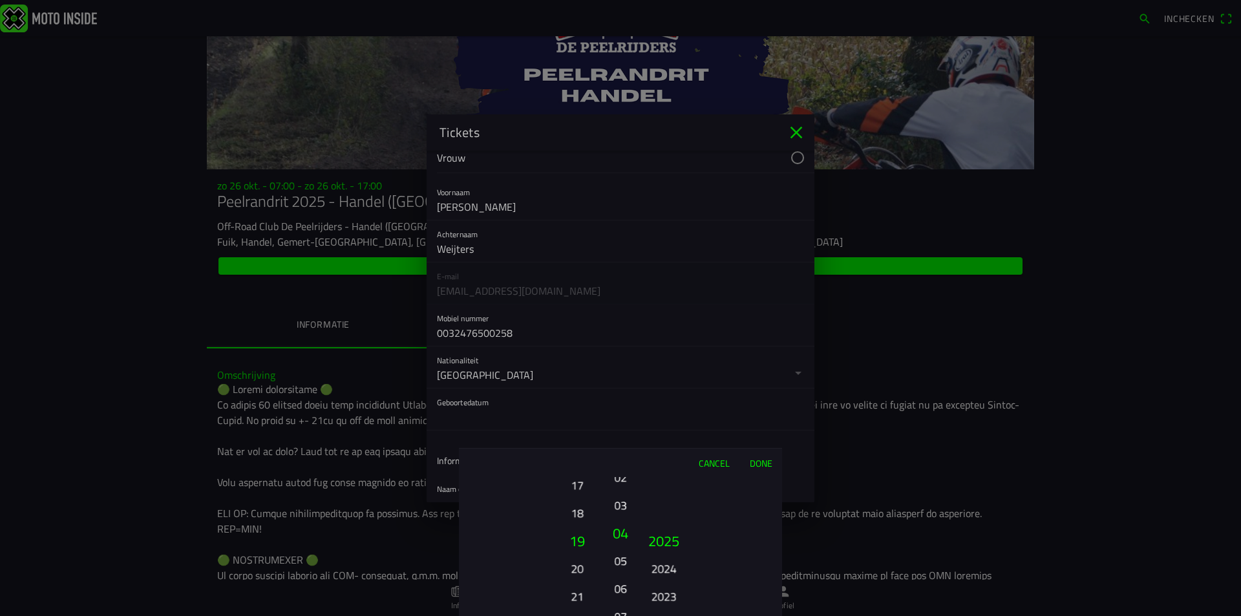
click at [624, 558] on button "05" at bounding box center [620, 560] width 18 height 23
drag, startPoint x: 624, startPoint y: 547, endPoint x: 625, endPoint y: 581, distance: 33.6
click at [625, 569] on button "04" at bounding box center [620, 558] width 18 height 23
drag, startPoint x: 620, startPoint y: 555, endPoint x: 620, endPoint y: 567, distance: 11.6
click at [620, 567] on button "03" at bounding box center [620, 571] width 18 height 23
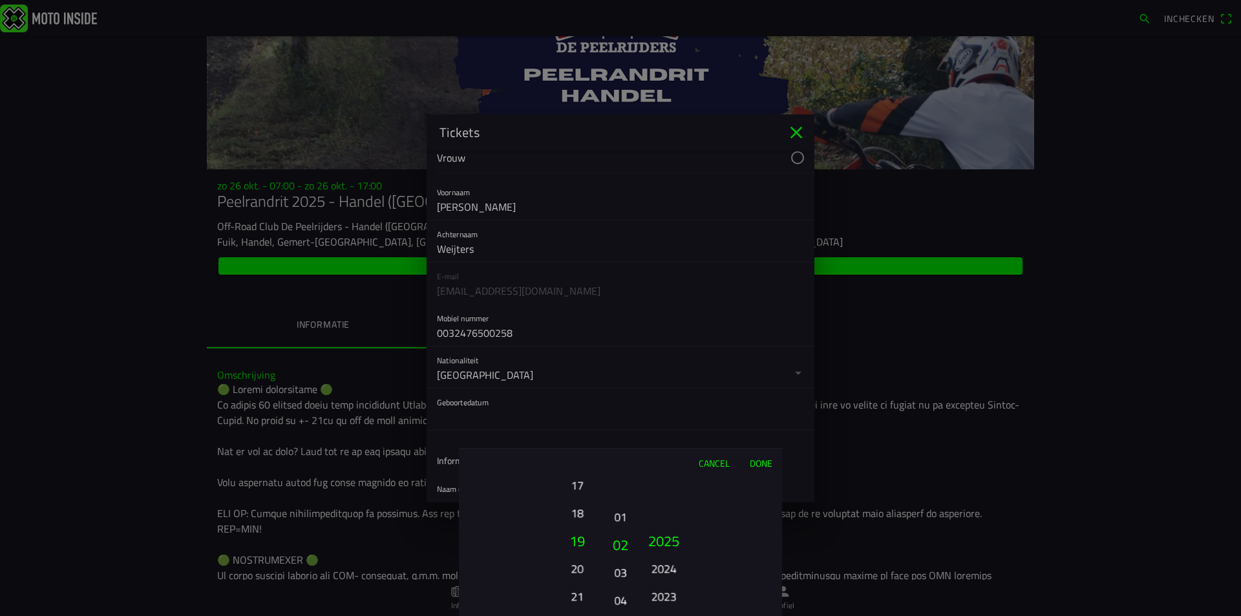
drag, startPoint x: 625, startPoint y: 560, endPoint x: 622, endPoint y: 535, distance: 25.3
click at [622, 536] on button "02" at bounding box center [620, 545] width 22 height 28
drag, startPoint x: 656, startPoint y: 549, endPoint x: 644, endPoint y: 438, distance: 111.8
click at [658, 490] on ion-picker-column "2025 2024 2023 2022 2021 2020 2019 2018 2017 2016 2015 2014 2013 2012 2011 2010…" at bounding box center [709, 546] width 145 height 139
drag, startPoint x: 661, startPoint y: 545, endPoint x: 658, endPoint y: 467, distance: 78.2
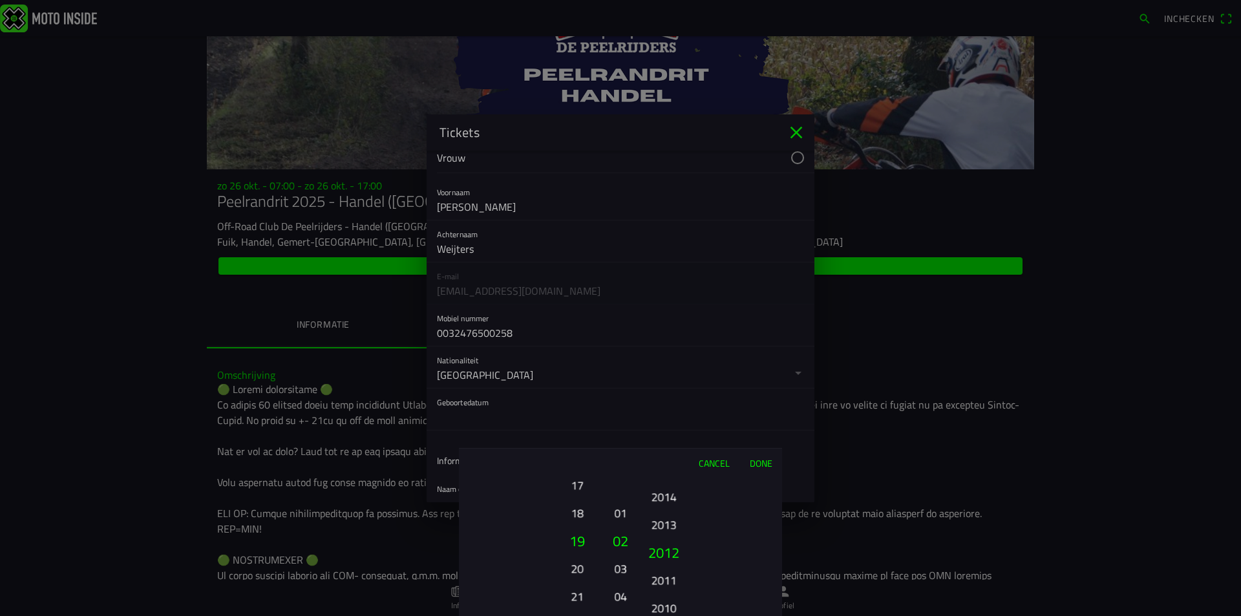
click at [660, 527] on div "2025 2024 2023 2022 2021 2020 2019 2018 2017 2016 2015 2014 2013 2012 2011 2010…" at bounding box center [664, 596] width 44 height 139
drag, startPoint x: 664, startPoint y: 552, endPoint x: 668, endPoint y: 497, distance: 55.1
click at [671, 520] on button "1997" at bounding box center [664, 534] width 44 height 28
drag, startPoint x: 666, startPoint y: 525, endPoint x: 686, endPoint y: 392, distance: 134.6
click at [681, 470] on div "Cancel Done 01 02 03 04 05 06 07 08 09 10 11 12 13 14 15 16 17 18 19 20 21 22 2…" at bounding box center [620, 532] width 323 height 168
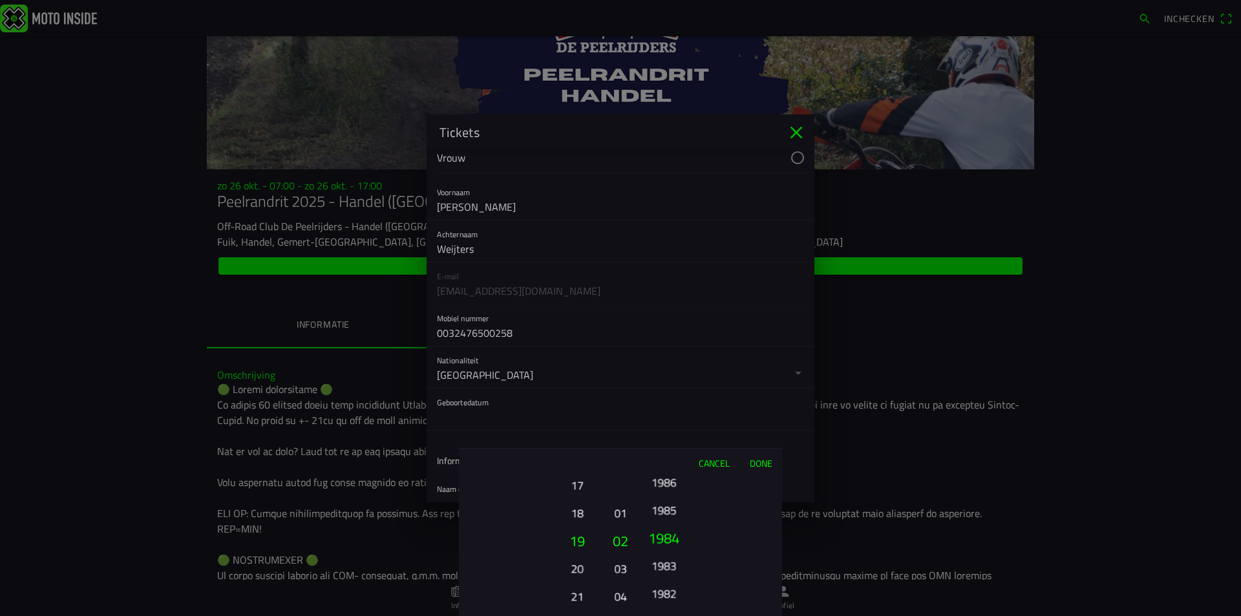
drag, startPoint x: 673, startPoint y: 479, endPoint x: 672, endPoint y: 486, distance: 6.6
click at [672, 486] on button "1986" at bounding box center [664, 481] width 36 height 23
drag, startPoint x: 671, startPoint y: 530, endPoint x: 706, endPoint y: 423, distance: 112.6
click at [696, 476] on div "Cancel Done 01 02 03 04 05 06 07 08 09 10 11 12 13 14 15 16 17 18 19 20 21 22 2…" at bounding box center [620, 532] width 323 height 168
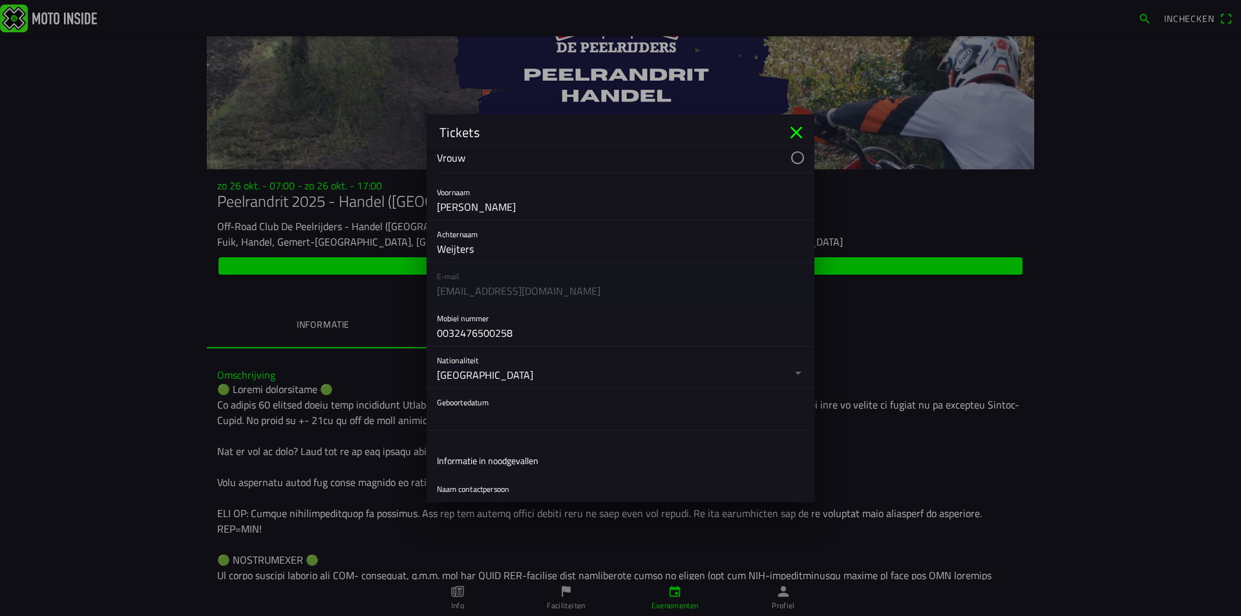
drag, startPoint x: 697, startPoint y: 430, endPoint x: 669, endPoint y: 481, distance: 58.1
click at [689, 452] on ion-backdrop at bounding box center [620, 308] width 1241 height 616
click at [0, 0] on button "button" at bounding box center [0, 0] width 0 height 0
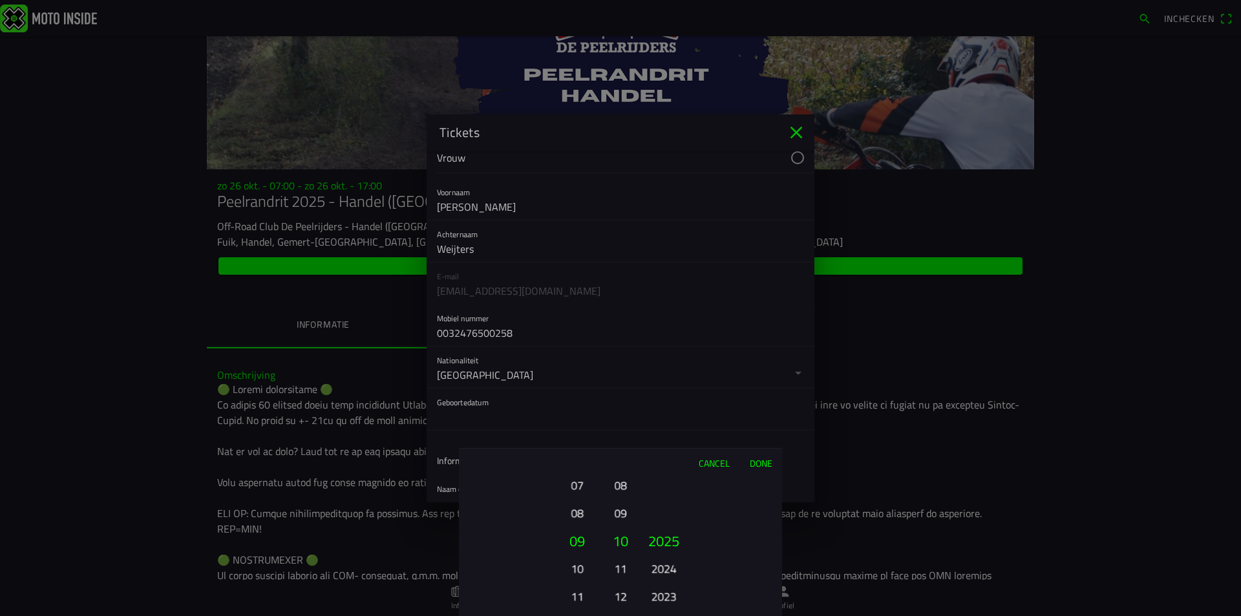
drag, startPoint x: 572, startPoint y: 559, endPoint x: 573, endPoint y: 534, distance: 24.6
click at [573, 544] on div "01 02 03 04 05 06 07 08 09 10 11 12 13 14 15 16 17 18 19 20 21 22 23 24 25 26 2…" at bounding box center [577, 596] width 44 height 139
drag, startPoint x: 573, startPoint y: 567, endPoint x: 573, endPoint y: 514, distance: 53.0
click at [576, 559] on button "12" at bounding box center [577, 570] width 36 height 23
drag, startPoint x: 573, startPoint y: 532, endPoint x: 597, endPoint y: 412, distance: 121.9
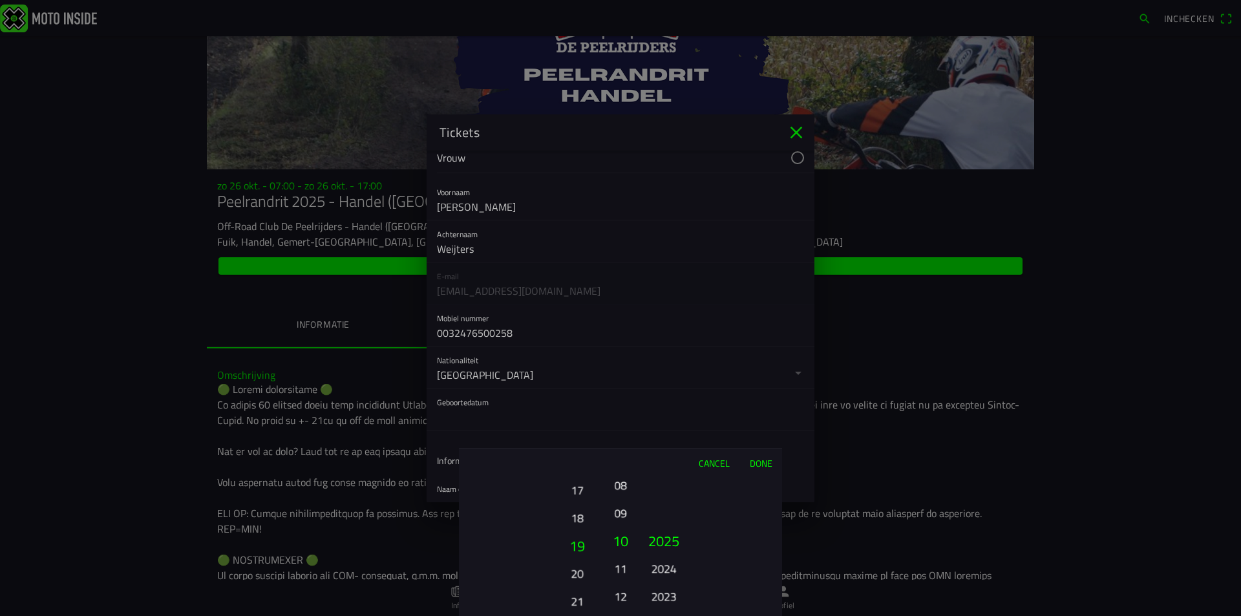
click at [597, 412] on ion-picker "Cancel Done 01 02 03 04 05 06 07 08 09 10 11 12 13 14 15 16 17 18 19 20 21 22 2…" at bounding box center [620, 308] width 1241 height 616
drag, startPoint x: 622, startPoint y: 527, endPoint x: 621, endPoint y: 503, distance: 24.6
click at [621, 505] on ion-picker-column "01 02 03 04 05 06 07 08 09 10 11 12" at bounding box center [620, 546] width 32 height 139
click at [624, 484] on ion-picker-column "01 02 03 04 05 06 07 08 09 10 11 12" at bounding box center [620, 546] width 32 height 139
drag, startPoint x: 619, startPoint y: 511, endPoint x: 630, endPoint y: 625, distance: 114.3
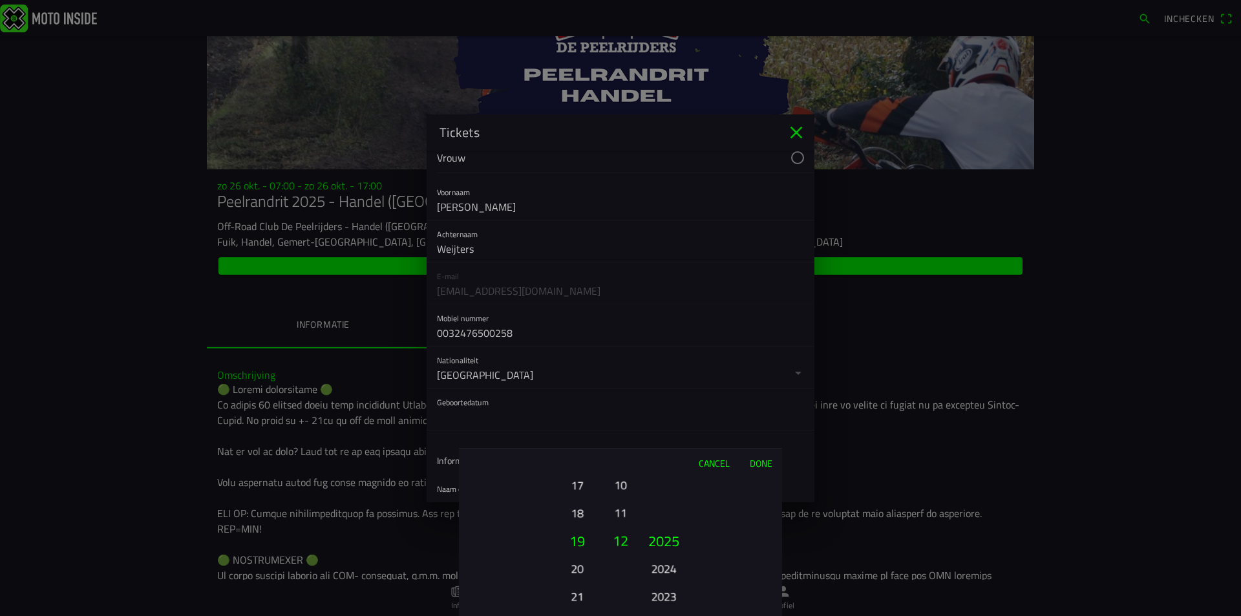
click at [630, 615] on html "Inchecken zo 26 okt. - 07:00 - zo 26 okt. - 17:00 Peelrandrit 2025 - Handel (NB…" at bounding box center [620, 308] width 1241 height 616
drag, startPoint x: 624, startPoint y: 581, endPoint x: 628, endPoint y: 615, distance: 33.9
click at [629, 591] on button "08" at bounding box center [620, 580] width 18 height 23
drag, startPoint x: 616, startPoint y: 565, endPoint x: 627, endPoint y: 596, distance: 32.7
click at [627, 577] on button "05" at bounding box center [620, 565] width 18 height 23
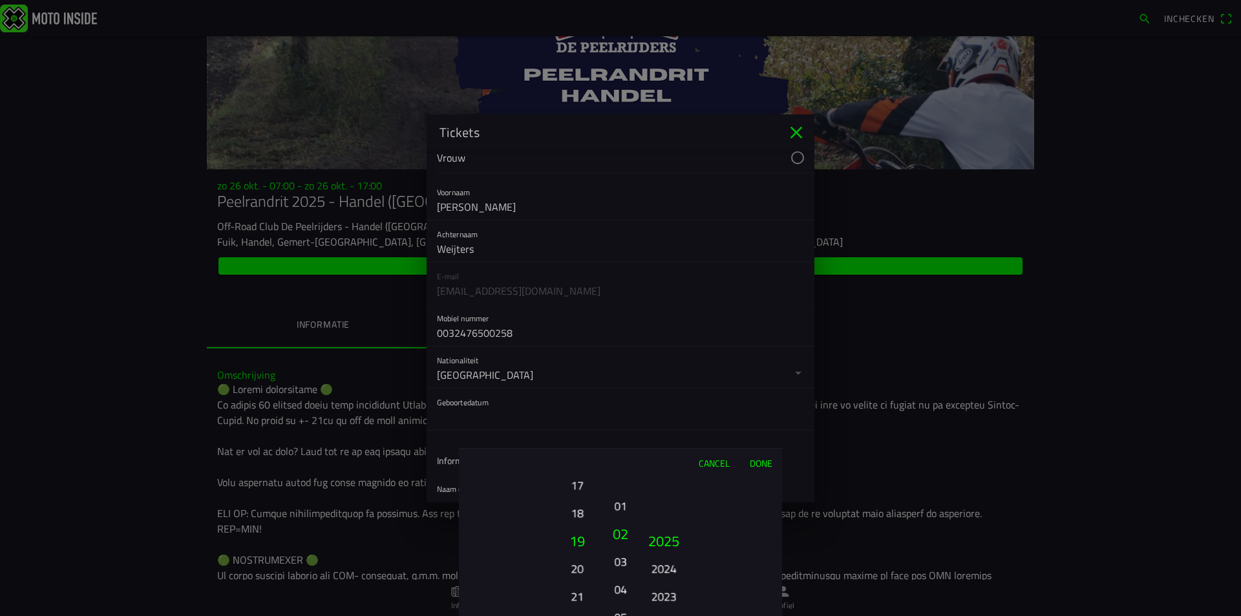
drag, startPoint x: 627, startPoint y: 568, endPoint x: 631, endPoint y: 584, distance: 16.6
click at [631, 584] on ion-picker-column "01 02 03 04 05 06 07 08 09 10 11 12" at bounding box center [620, 546] width 32 height 139
drag, startPoint x: 629, startPoint y: 580, endPoint x: 632, endPoint y: 552, distance: 28.6
click at [632, 552] on ion-picker-column "01 02 03 04 05 06 07 08 09 10 11 12" at bounding box center [620, 546] width 32 height 139
drag, startPoint x: 627, startPoint y: 550, endPoint x: 626, endPoint y: 576, distance: 25.9
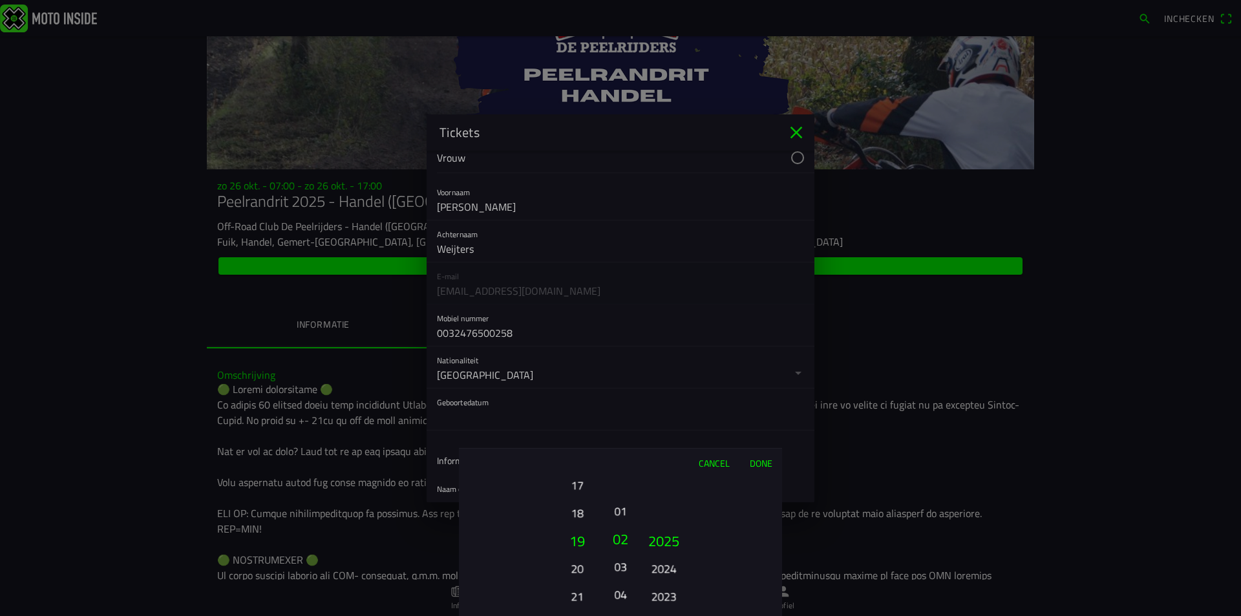
click at [626, 576] on button "03" at bounding box center [620, 566] width 18 height 23
drag
click at [625, 552] on button "02" at bounding box center [620, 543] width 22 height 28
click at [671, 557] on button "2024" at bounding box center [664, 568] width 36 height 23
click at [673, 527] on div "2025 2024 2023 2022 2021 2020 2019 2018 2017 2016 2015 2014 2013 2012 2011 2010…" at bounding box center [664, 596] width 44 height 139
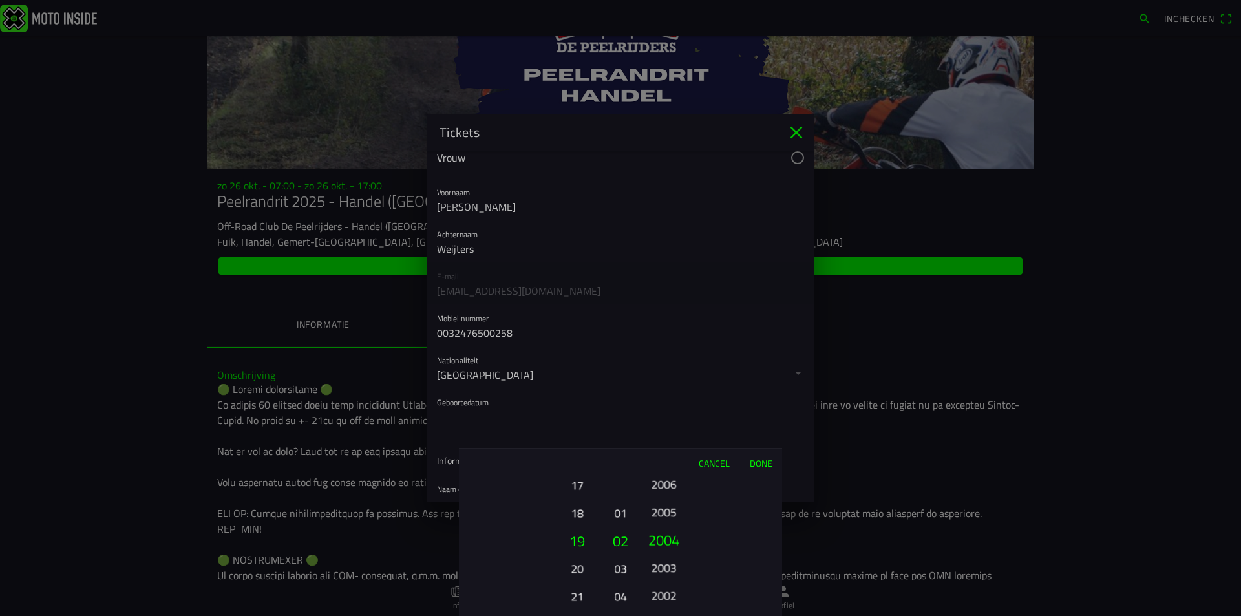
click at [663, 525] on button "2004" at bounding box center [664, 539] width 44 height 28
click at [662, 511] on button "1992" at bounding box center [664, 522] width 36 height 23
click at [675, 430] on ion-picker "Cancel Done 01 02 03 04 05 06 07 08 09 10 11 12 13 14 15 16 17 18 19 20 21 22 2…" at bounding box center [620, 308] width 1241 height 616
click at [672, 465] on div "Cancel Done 01 02 03 04 05 06 07 08 09 10 11 12 13 14 15 16 17 18 19 20 21 22 2…" at bounding box center [620, 532] width 323 height 168
click at [683, 438] on ion-picker "Cancel Done 01 02 03 04 05 06 07 08 09 10 11 12 13 14 15 16 17 18 19 20 21 22 2…" at bounding box center [620, 308] width 1241 height 616
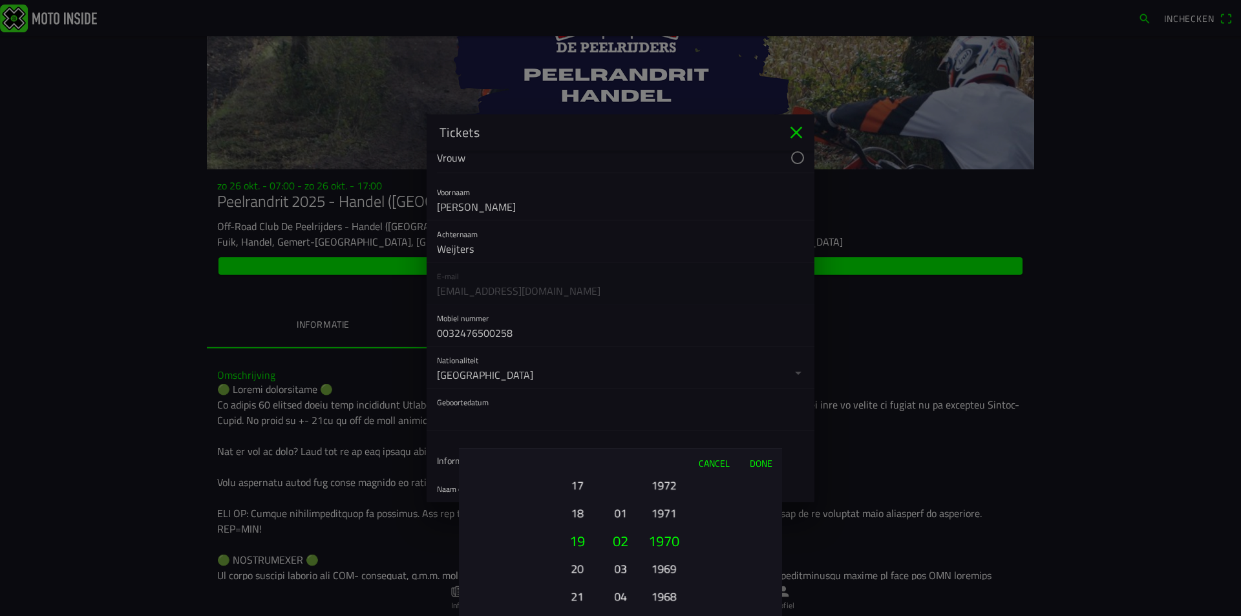
click at [764, 460] on button "Done" at bounding box center [760, 462] width 43 height 28
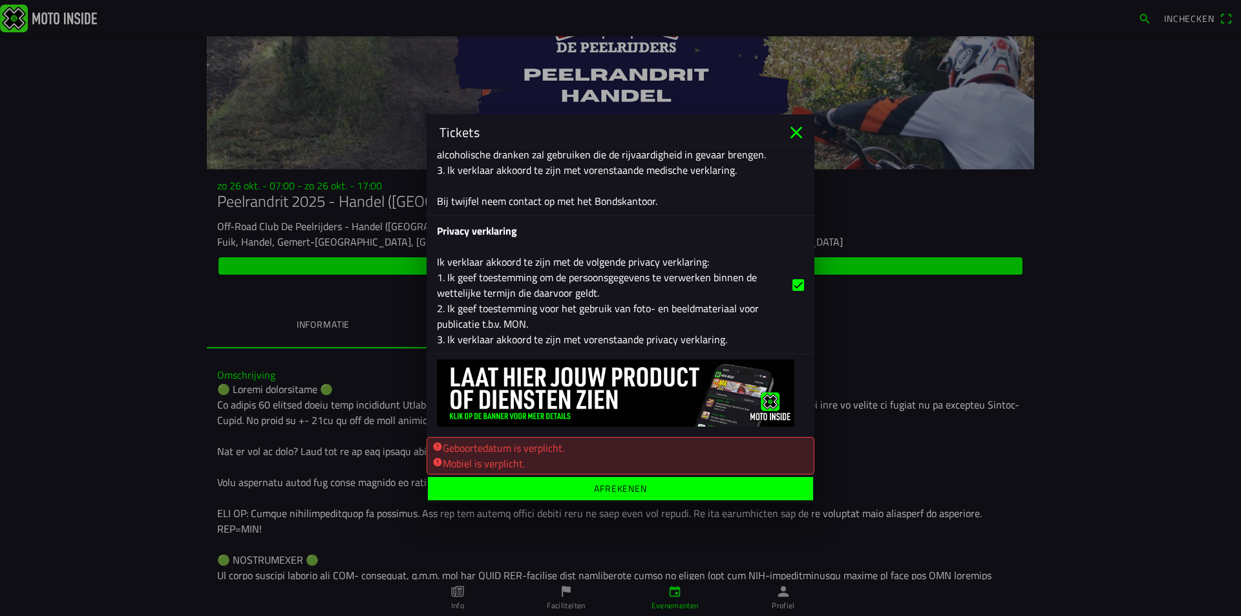
scroll to position [2008, 0]
click at [604, 490] on ion-label "Afrekenen" at bounding box center [620, 487] width 53 height 9
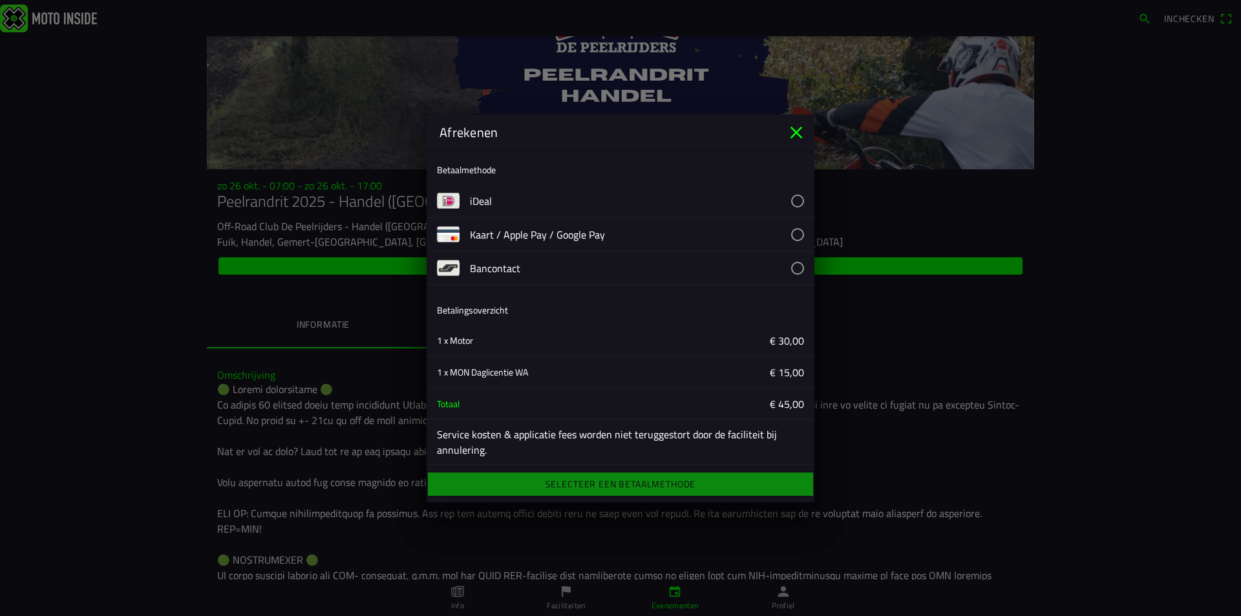
scroll to position [0, 0]
click at [782, 235] on button "button" at bounding box center [642, 234] width 344 height 33
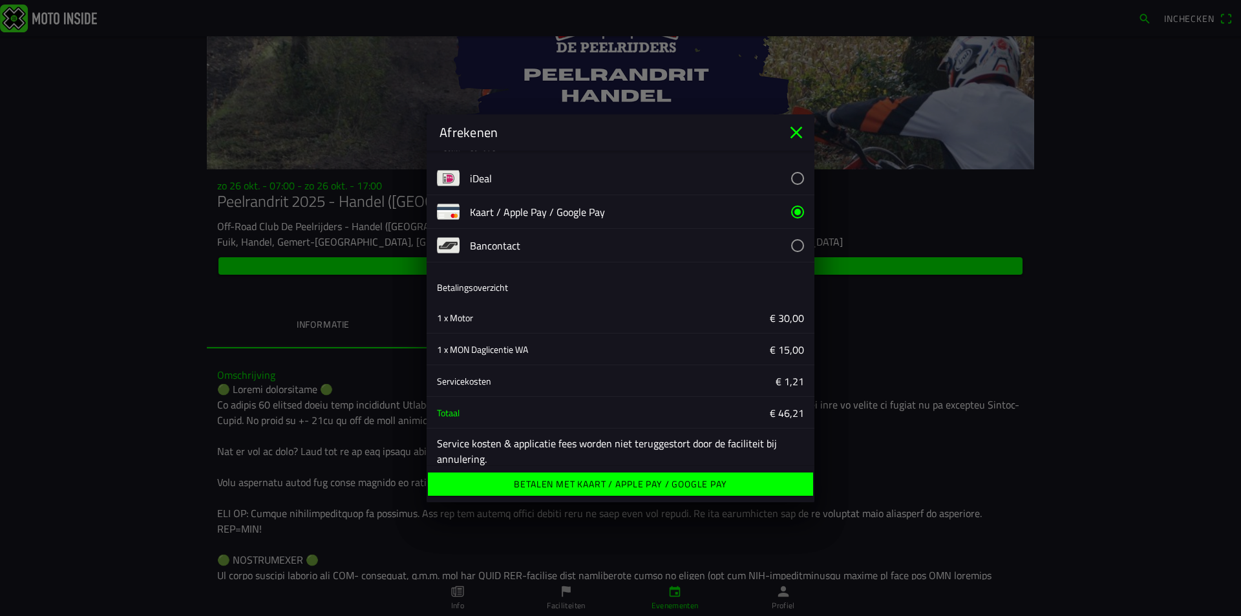
scroll to position [36, 0]
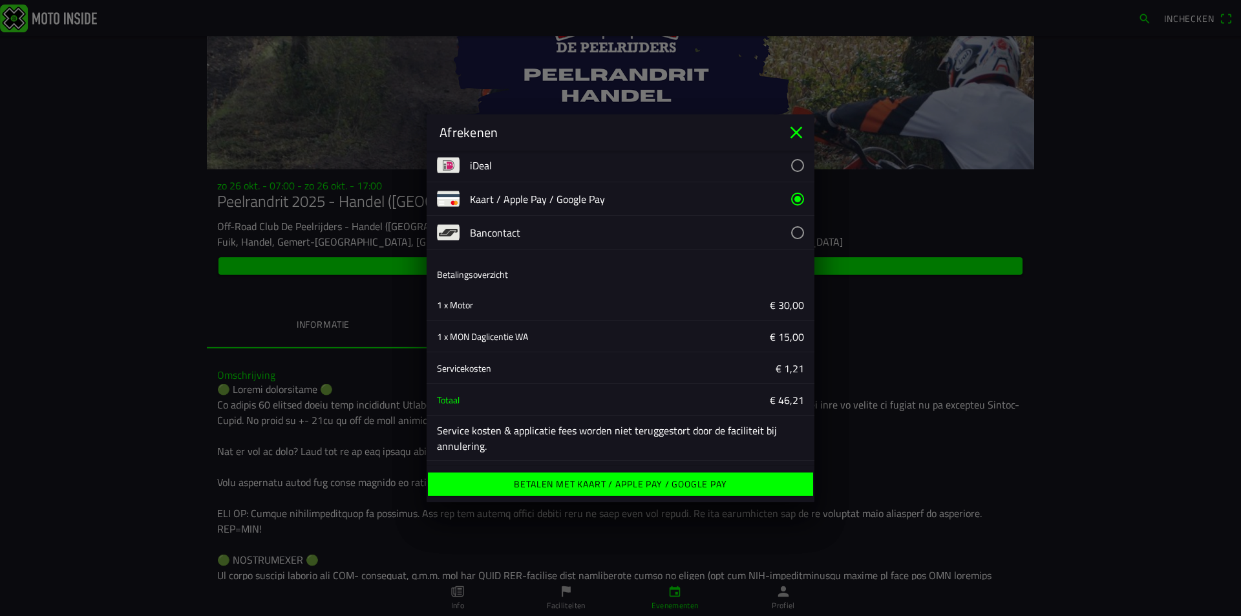
click at [608, 483] on ion-label "Betalen met Kaart / Apple Pay / Google Pay" at bounding box center [620, 483] width 213 height 9
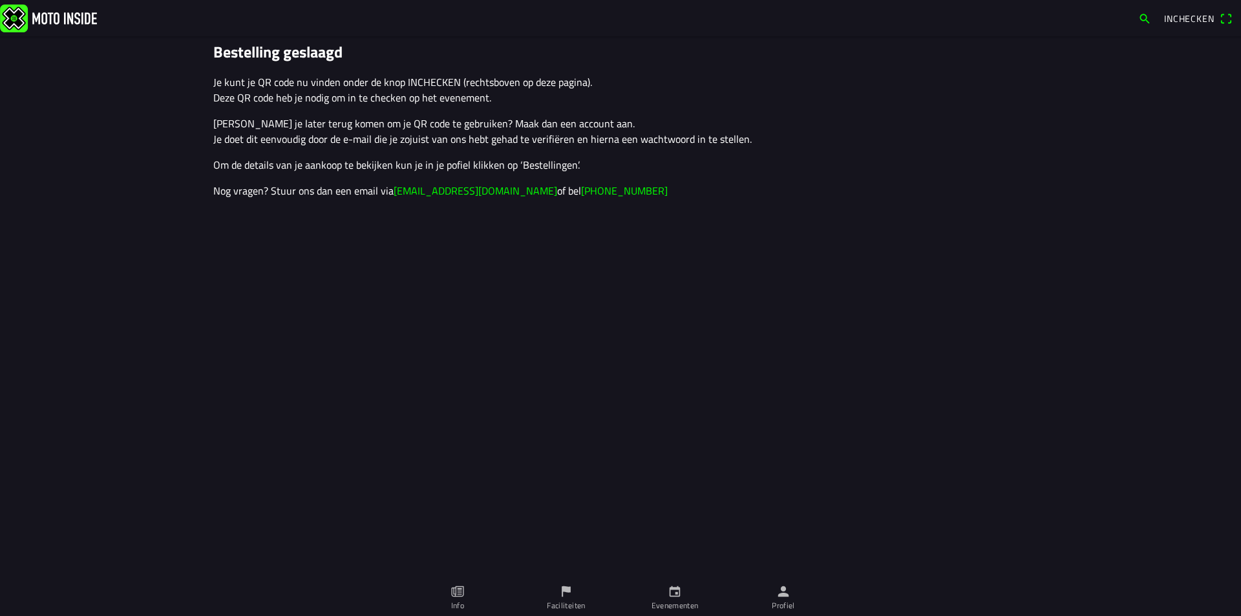
click at [1192, 16] on span "Inchecken" at bounding box center [1189, 19] width 50 height 14
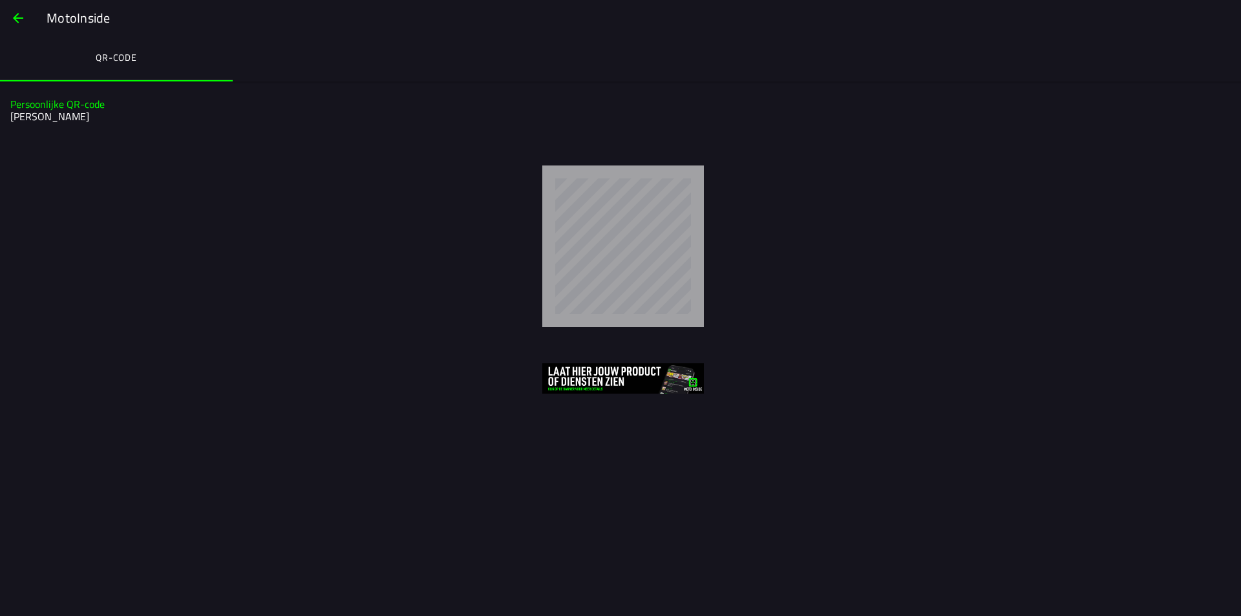
click at [19, 16] on span "button" at bounding box center [18, 18] width 16 height 31
